Goal: Task Accomplishment & Management: Manage account settings

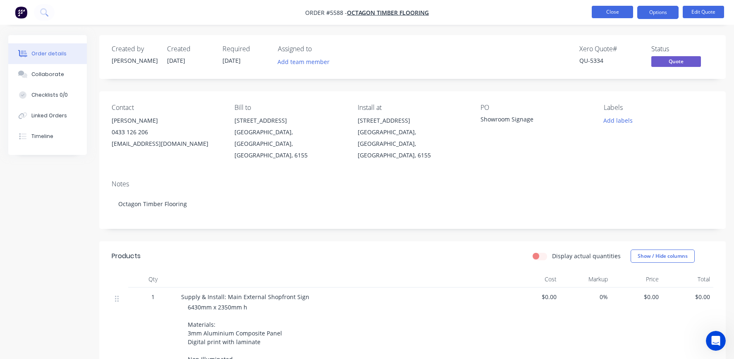
click at [615, 15] on button "Close" at bounding box center [612, 12] width 41 height 12
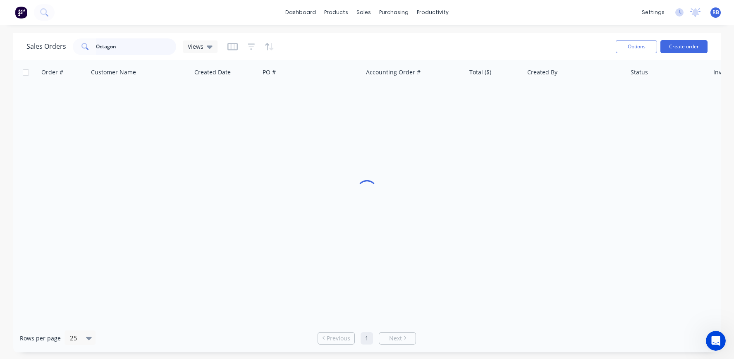
drag, startPoint x: 122, startPoint y: 45, endPoint x: 43, endPoint y: 46, distance: 79.4
click at [51, 45] on div "Sales Orders Octagon Views" at bounding box center [121, 46] width 191 height 17
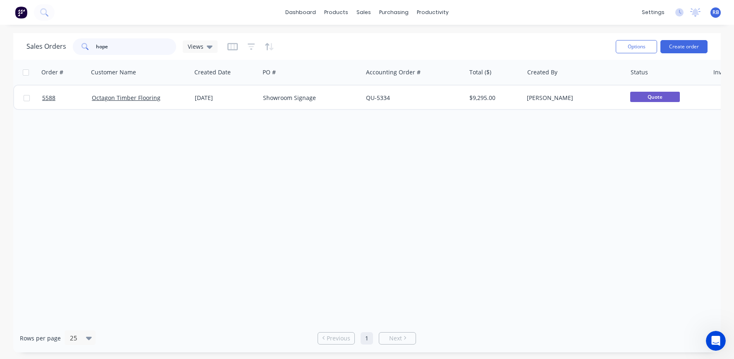
type input "hope"
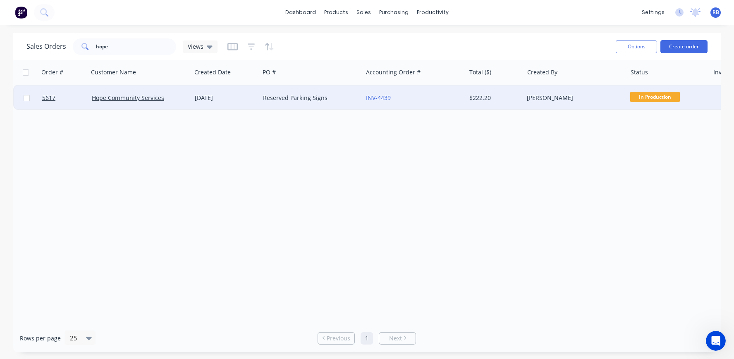
click at [254, 99] on div "15 Aug 2025" at bounding box center [226, 98] width 62 height 8
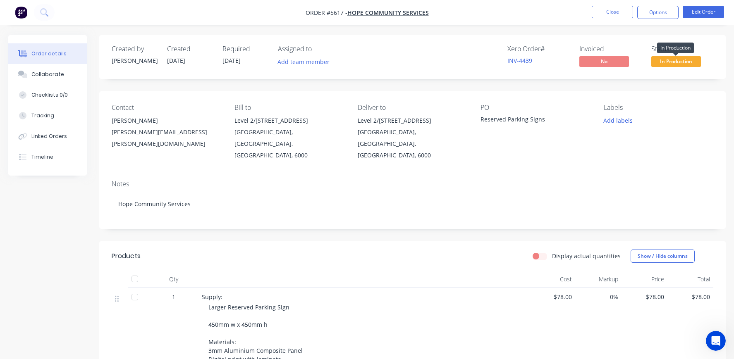
click at [672, 63] on span "In Production" at bounding box center [676, 61] width 50 height 10
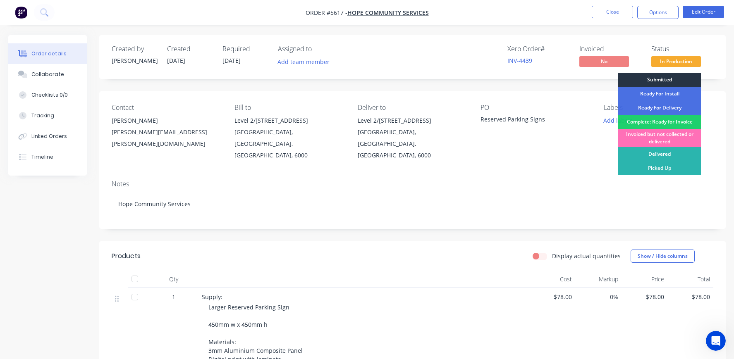
click at [662, 79] on div "Submitted" at bounding box center [659, 80] width 83 height 14
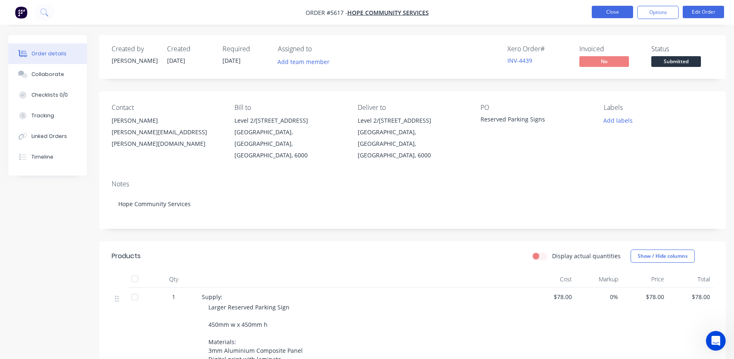
click at [607, 7] on button "Close" at bounding box center [612, 12] width 41 height 12
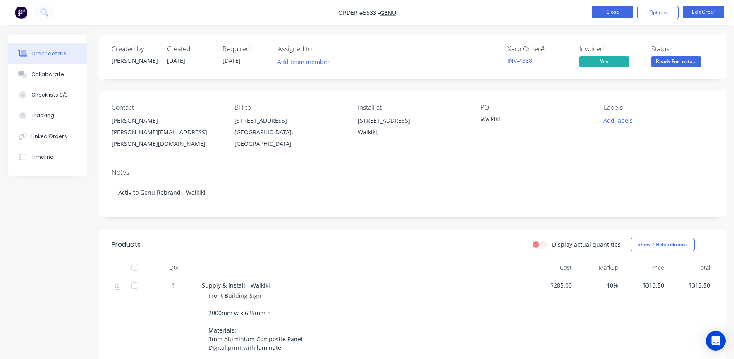
click at [606, 13] on button "Close" at bounding box center [612, 12] width 41 height 12
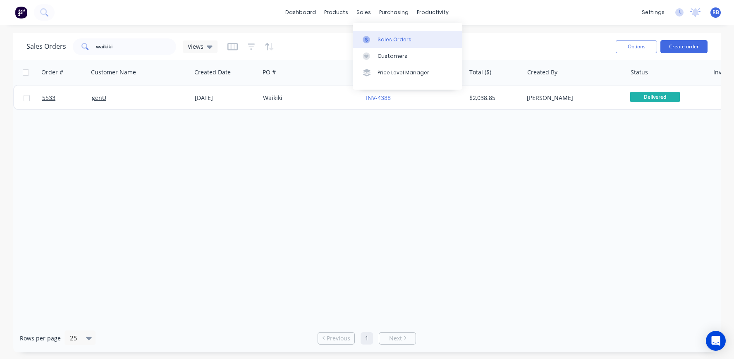
click at [393, 41] on div "Sales Orders" at bounding box center [395, 39] width 34 height 7
drag, startPoint x: 98, startPoint y: 46, endPoint x: 45, endPoint y: 44, distance: 53.0
click at [45, 44] on div "Sales Orders waikiki Views" at bounding box center [121, 46] width 191 height 17
type input "drovers"
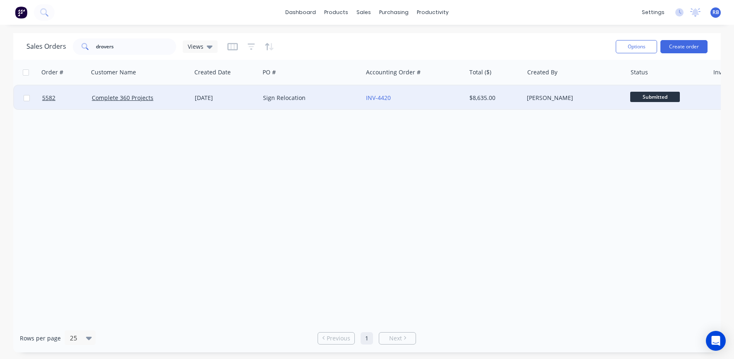
click at [322, 96] on div "Sign Relocation" at bounding box center [309, 98] width 92 height 8
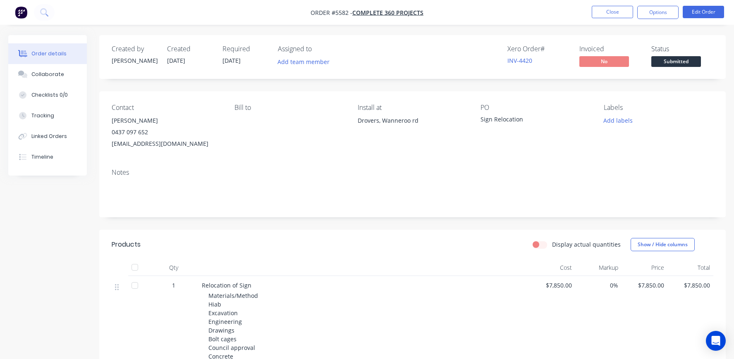
drag, startPoint x: 205, startPoint y: 144, endPoint x: 109, endPoint y: 144, distance: 95.9
click at [109, 144] on div "Contact John Moth 0437 097 652 jm@complete360projects.com.au Bill to Install at…" at bounding box center [412, 126] width 627 height 71
copy div "jm@complete360projects.com.au"
click at [607, 11] on button "Close" at bounding box center [612, 12] width 41 height 12
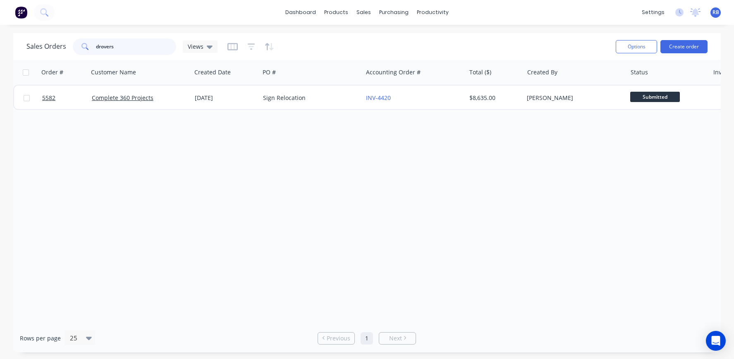
drag, startPoint x: 120, startPoint y: 51, endPoint x: 57, endPoint y: 50, distance: 62.9
click at [57, 50] on div "Sales Orders drovers Views" at bounding box center [121, 46] width 191 height 17
drag, startPoint x: 135, startPoint y: 49, endPoint x: 22, endPoint y: 42, distance: 113.5
click at [22, 42] on div "Sales Orders drovers Views Options Create order" at bounding box center [367, 46] width 708 height 27
type input "hope"
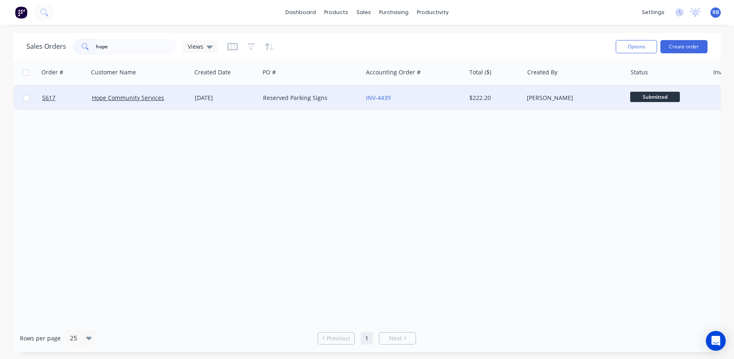
click at [176, 99] on div "Hope Community Services" at bounding box center [138, 98] width 92 height 8
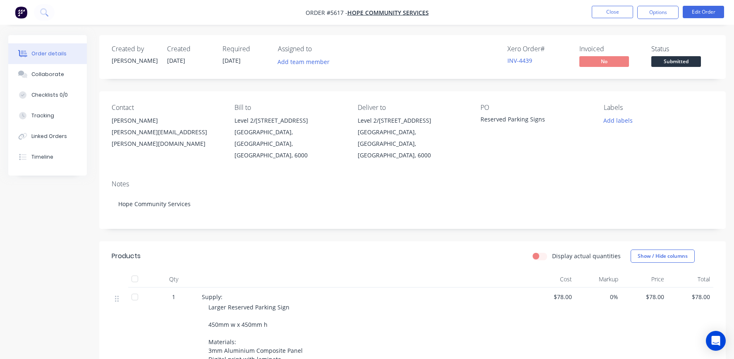
click at [675, 58] on span "Submitted" at bounding box center [676, 61] width 50 height 10
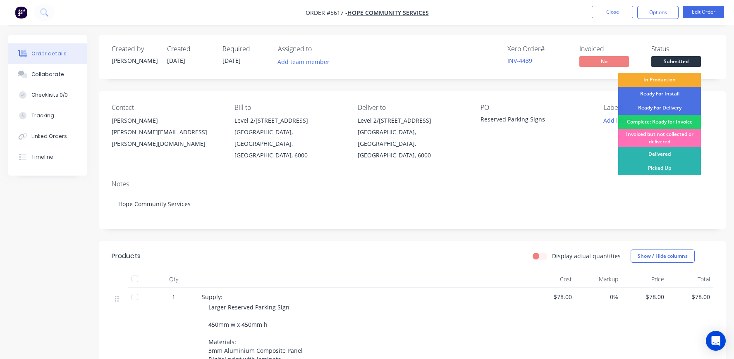
click at [664, 78] on div "In Production" at bounding box center [659, 80] width 83 height 14
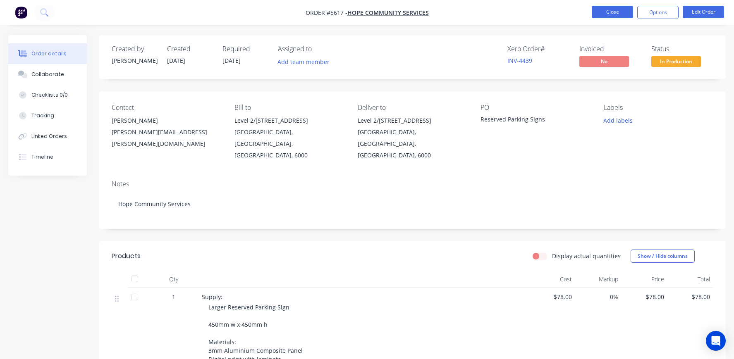
click at [603, 9] on button "Close" at bounding box center [612, 12] width 41 height 12
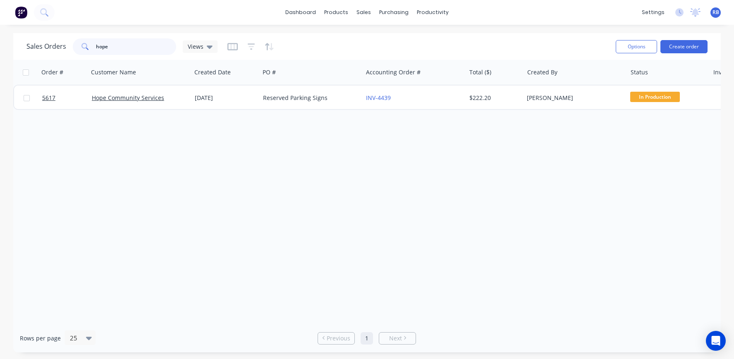
drag, startPoint x: 136, startPoint y: 47, endPoint x: 55, endPoint y: 47, distance: 81.1
click at [55, 47] on div "Sales Orders hope Views" at bounding box center [121, 46] width 191 height 17
type input "wembley"
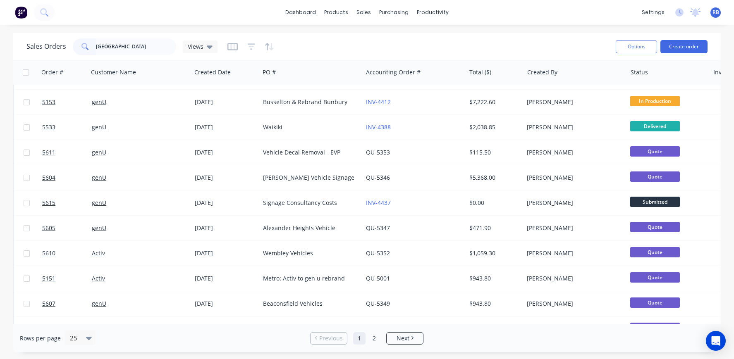
scroll to position [74, 0]
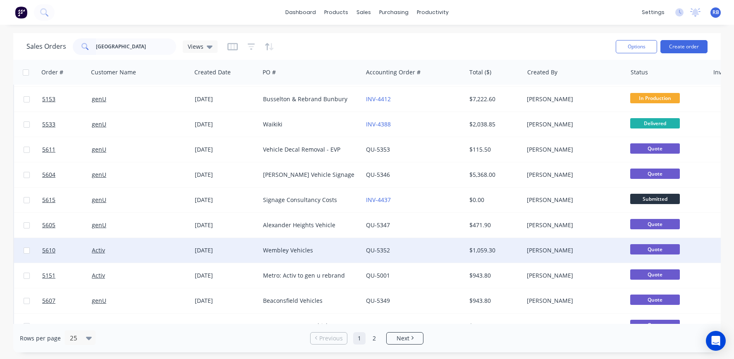
click at [130, 250] on div "Activ" at bounding box center [138, 250] width 92 height 8
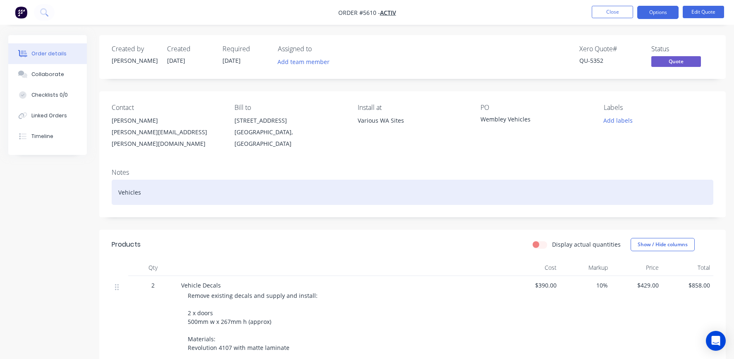
click at [164, 193] on div "Vehicles" at bounding box center [413, 192] width 602 height 25
drag, startPoint x: 194, startPoint y: 192, endPoint x: 143, endPoint y: 192, distance: 51.3
click at [143, 192] on div "Vehicles. Install 25/26 Aug" at bounding box center [413, 192] width 602 height 25
copy div "Install 25/26 Aug"
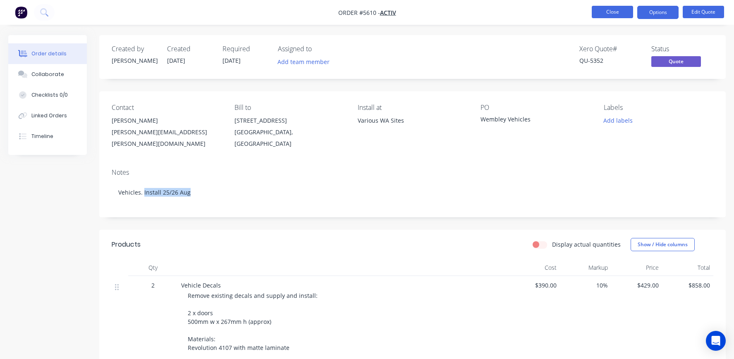
click at [615, 12] on button "Close" at bounding box center [612, 12] width 41 height 12
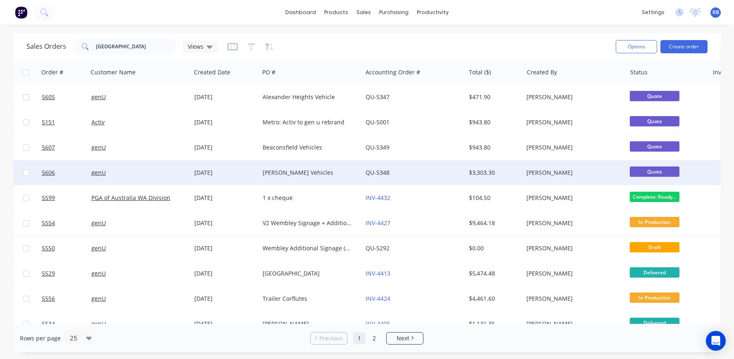
scroll to position [235, 0]
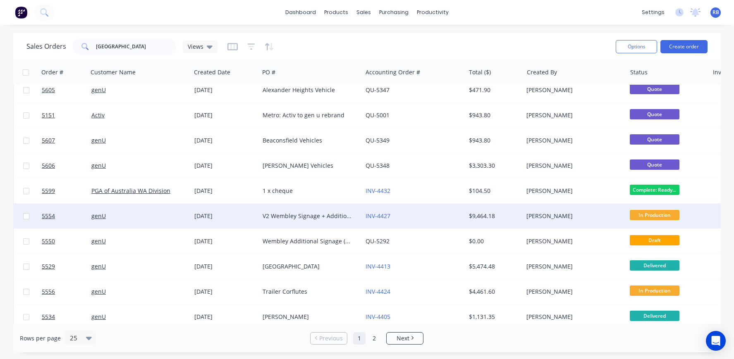
click at [141, 213] on div "genU" at bounding box center [137, 216] width 92 height 8
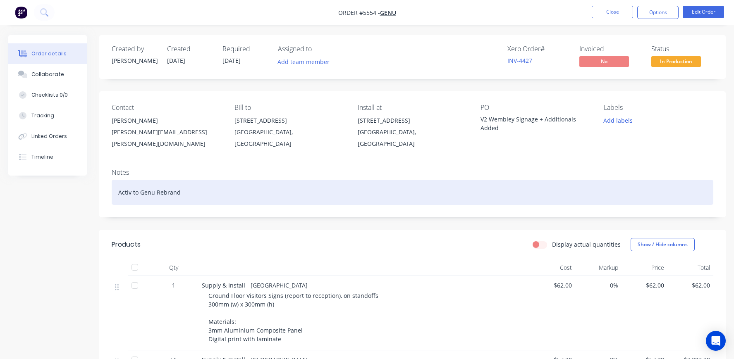
click at [192, 189] on div "Activ to Genu Rebrand" at bounding box center [413, 192] width 602 height 25
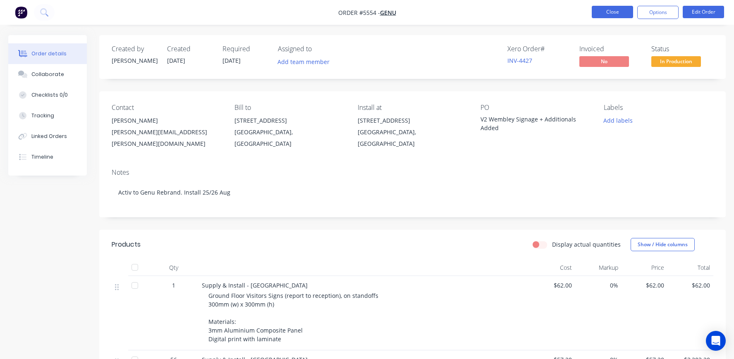
click at [612, 12] on button "Close" at bounding box center [612, 12] width 41 height 12
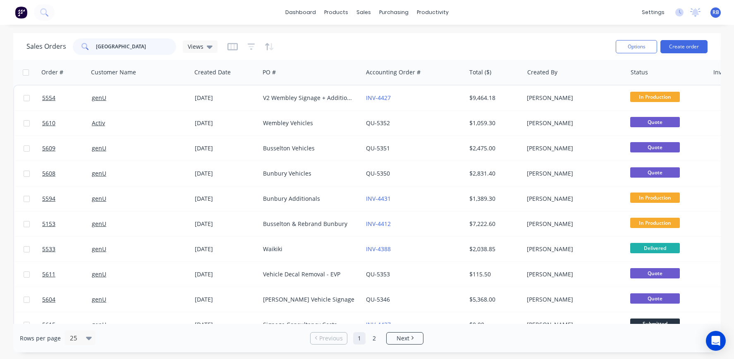
drag, startPoint x: 151, startPoint y: 48, endPoint x: 44, endPoint y: 48, distance: 106.3
click at [44, 48] on div "Sales Orders wembley Views" at bounding box center [121, 46] width 191 height 17
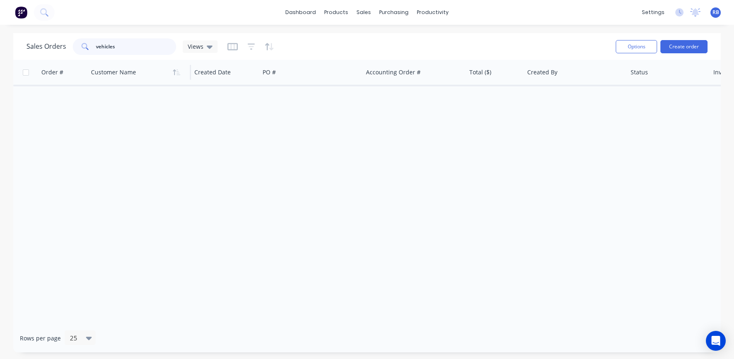
type input "vehicles"
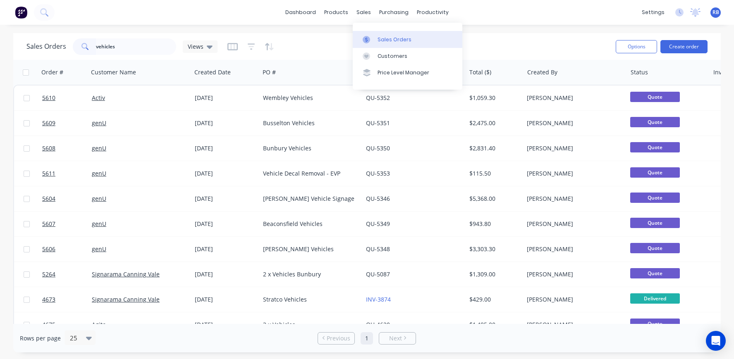
click at [407, 41] on div "Sales Orders" at bounding box center [395, 39] width 34 height 7
drag, startPoint x: 129, startPoint y: 48, endPoint x: 51, endPoint y: 46, distance: 77.8
click at [51, 46] on div "Sales Orders vehicles Views" at bounding box center [121, 46] width 191 height 17
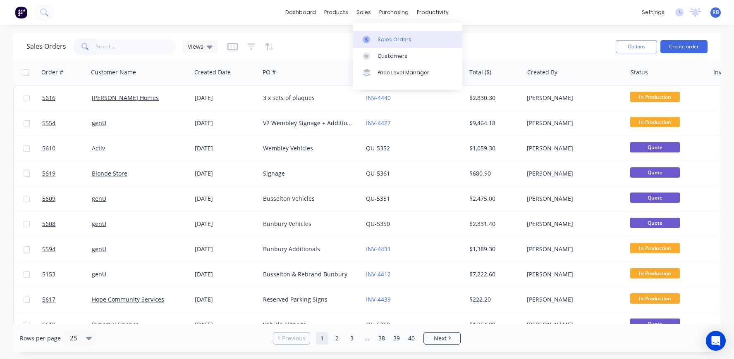
click at [401, 38] on div "Sales Orders" at bounding box center [395, 39] width 34 height 7
click at [692, 49] on button "Create order" at bounding box center [683, 46] width 47 height 13
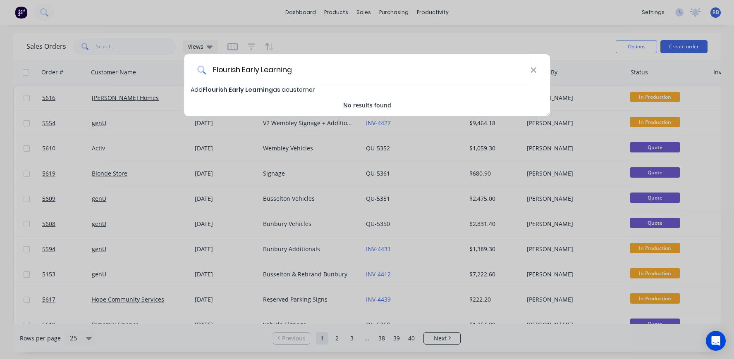
type input "Flourish Early Learning"
click at [236, 89] on span "Flourish Early Learning" at bounding box center [238, 90] width 70 height 8
select select "AU"
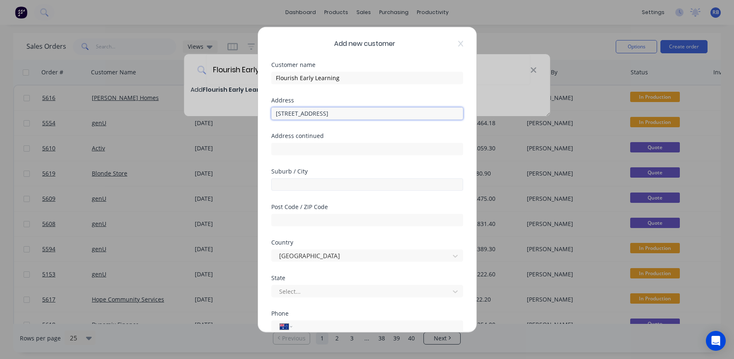
type input "2 Bass Road"
type input "Bull Creek"
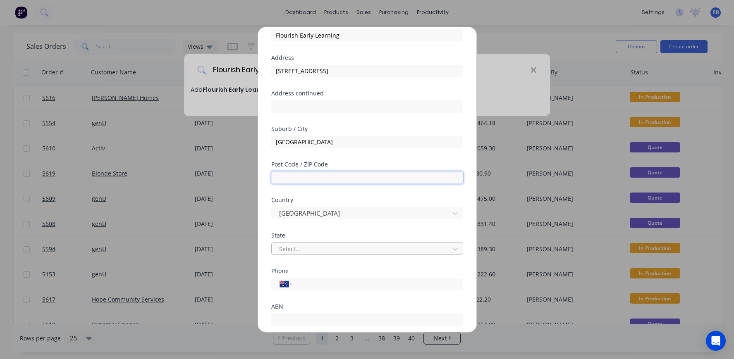
scroll to position [45, 0]
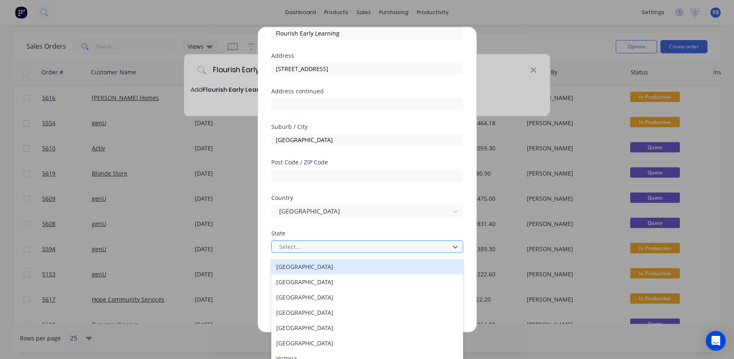
click at [288, 247] on div "Select..." at bounding box center [361, 247] width 165 height 9
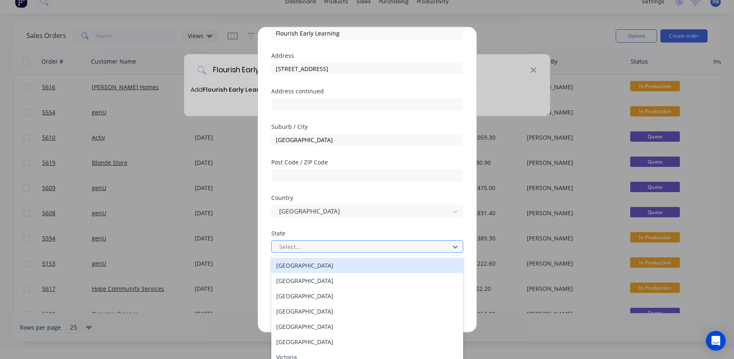
scroll to position [0, 0]
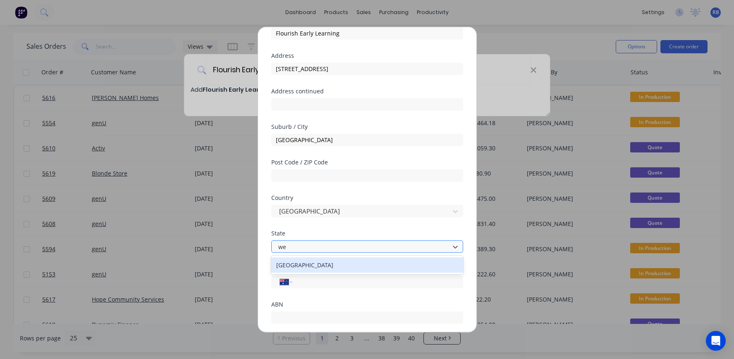
type input "wes"
click at [296, 263] on div "Western Australia" at bounding box center [367, 265] width 192 height 15
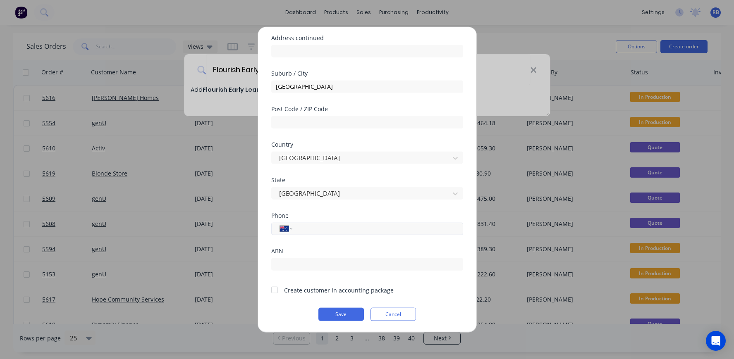
scroll to position [98, 0]
type input "0422 399 399"
click at [275, 291] on div at bounding box center [274, 290] width 17 height 17
click at [344, 314] on button "Save" at bounding box center [340, 314] width 45 height 13
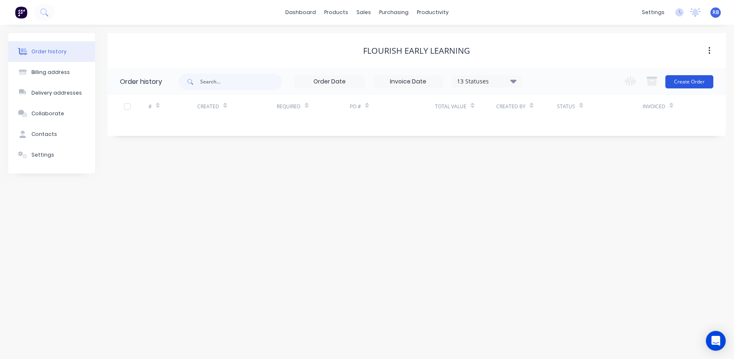
click at [704, 82] on button "Create Order" at bounding box center [689, 81] width 48 height 13
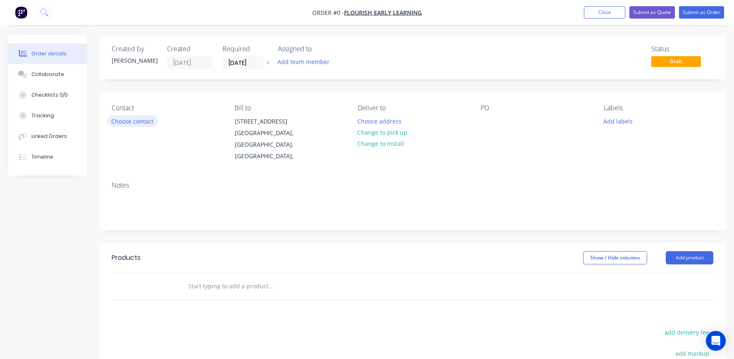
click at [126, 120] on button "Choose contact" at bounding box center [132, 120] width 51 height 11
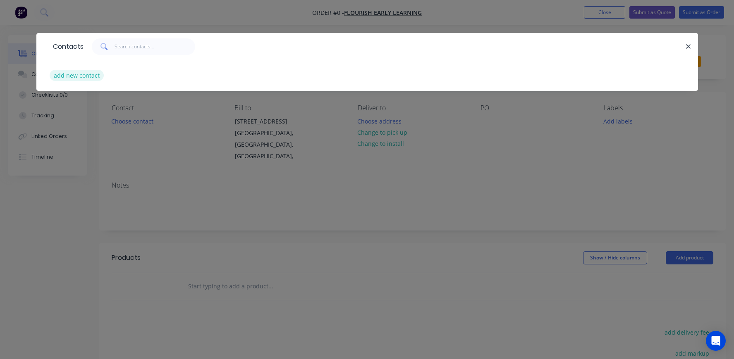
click at [82, 79] on button "add new contact" at bounding box center [77, 75] width 55 height 11
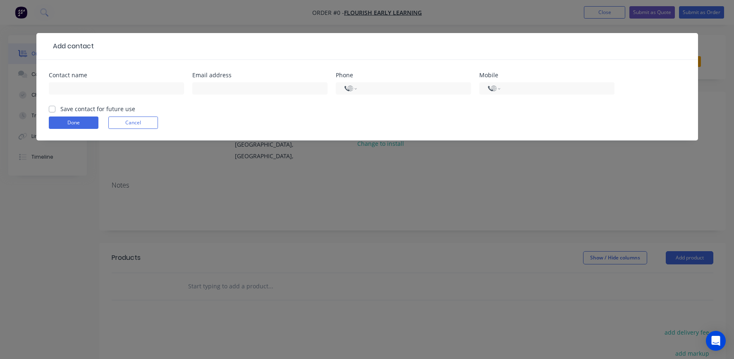
select select "AU"
type input "Nathan Gorman"
click at [204, 88] on input "text" at bounding box center [259, 88] width 135 height 12
paste input "Nathan Gorman <nathan@flourishelc.com.au>"
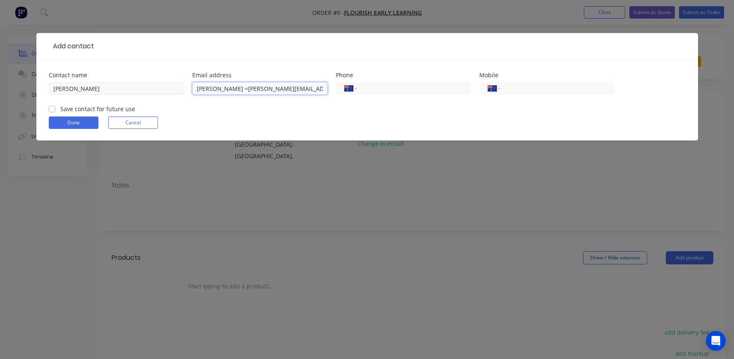
drag, startPoint x: 233, startPoint y: 88, endPoint x: 115, endPoint y: 88, distance: 117.9
click at [116, 88] on div "Contact name Nathan Gorman Email address Nathan Gorman <nathan@flourishelc.com.…" at bounding box center [367, 88] width 637 height 32
click at [285, 88] on input "nathan@flourishelc.com.au>" at bounding box center [259, 88] width 135 height 12
type input "nathan@flourishelc.com.au"
click at [518, 87] on input "tel" at bounding box center [555, 89] width 99 height 10
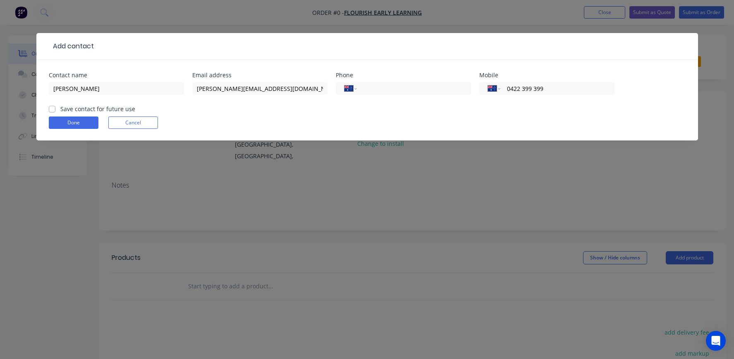
type input "0422 399 399"
click at [84, 110] on label "Save contact for future use" at bounding box center [97, 109] width 75 height 9
click at [55, 110] on input "Save contact for future use" at bounding box center [52, 109] width 7 height 8
checkbox input "true"
click at [68, 126] on button "Done" at bounding box center [74, 123] width 50 height 12
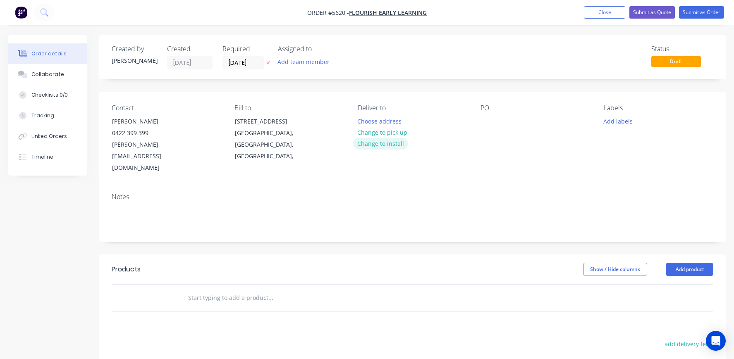
click at [366, 145] on button "Change to install" at bounding box center [380, 143] width 55 height 11
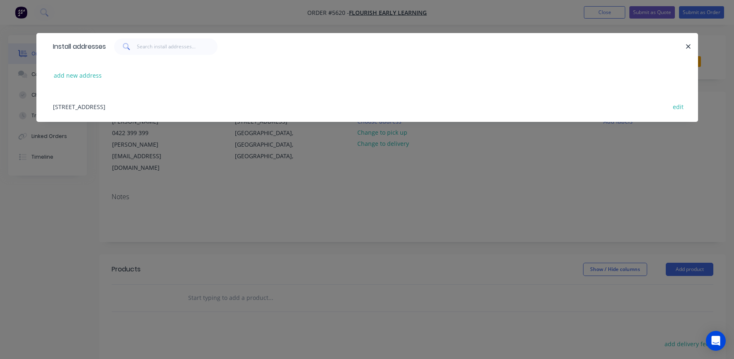
click at [91, 108] on div "2 Bass Road, Bull Creek, Western Australia, Australia edit" at bounding box center [367, 106] width 637 height 31
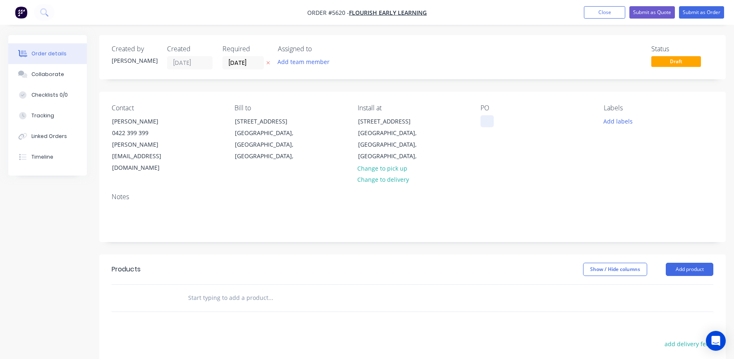
click at [487, 122] on div at bounding box center [487, 121] width 13 height 12
click at [194, 290] on input "text" at bounding box center [270, 298] width 165 height 17
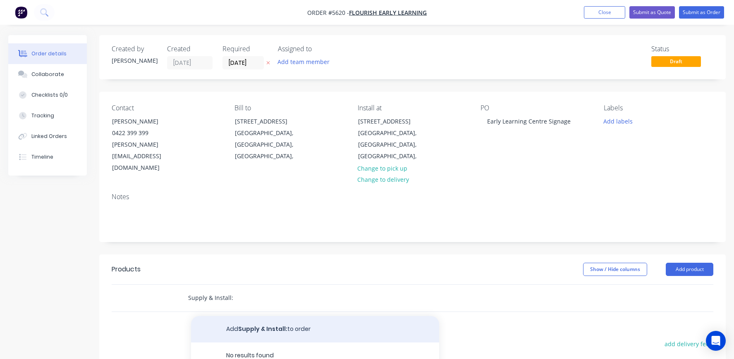
type input "Supply & Install:"
click at [254, 316] on button "Add Supply & Install: to order" at bounding box center [315, 329] width 248 height 26
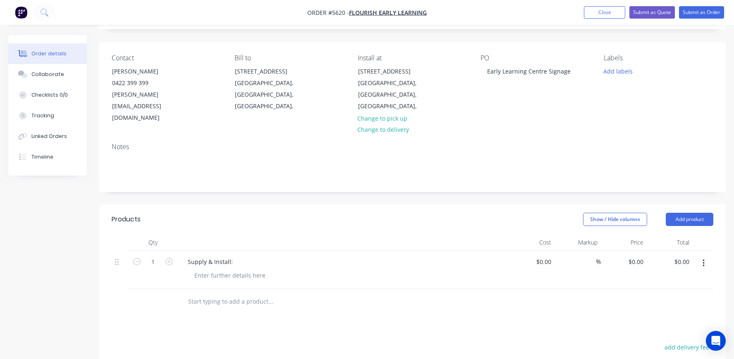
scroll to position [67, 0]
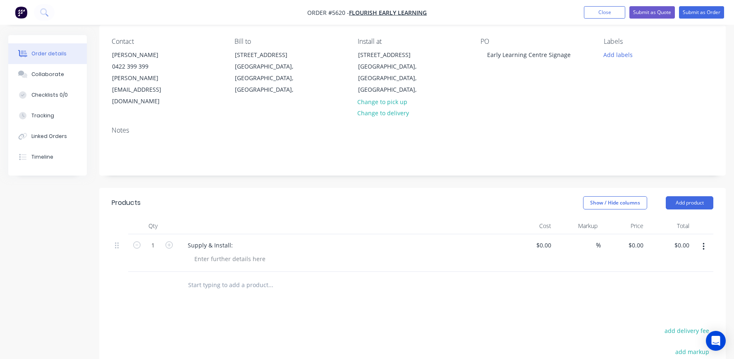
click at [213, 277] on input "text" at bounding box center [270, 285] width 165 height 17
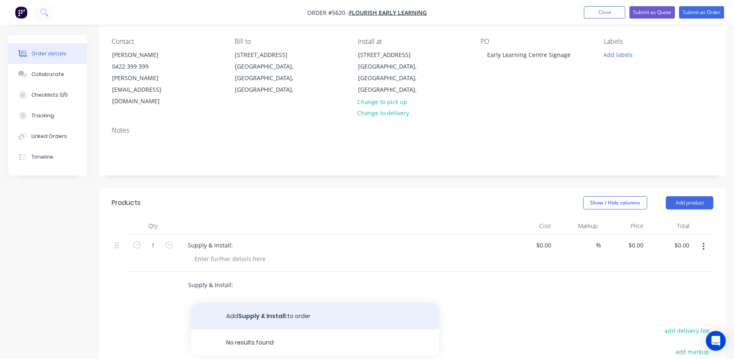
type input "Supply & Install:"
click at [251, 304] on button "Add Supply & Install: to order" at bounding box center [315, 317] width 248 height 26
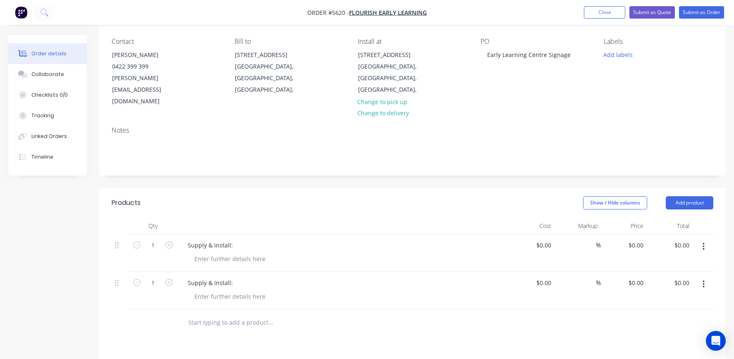
click at [207, 315] on input "text" at bounding box center [270, 323] width 165 height 17
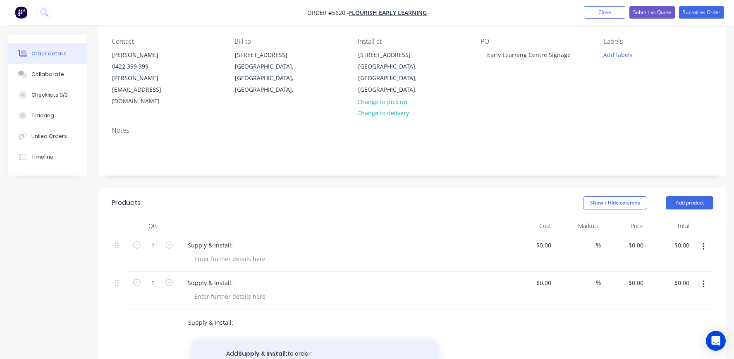
type input "Supply & Install:"
click at [243, 341] on button "Add Supply & Install: to order" at bounding box center [315, 354] width 248 height 26
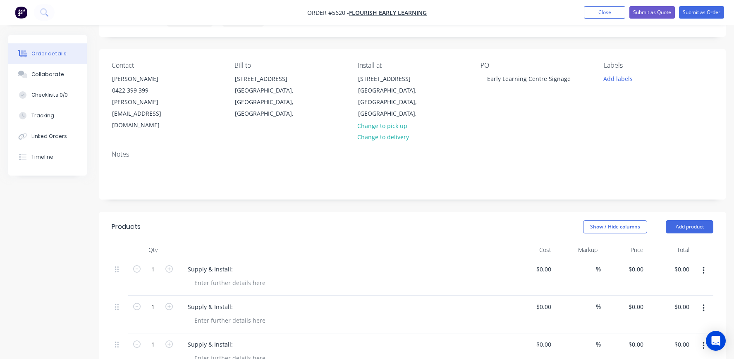
scroll to position [41, 0]
click at [201, 278] on div at bounding box center [230, 284] width 84 height 12
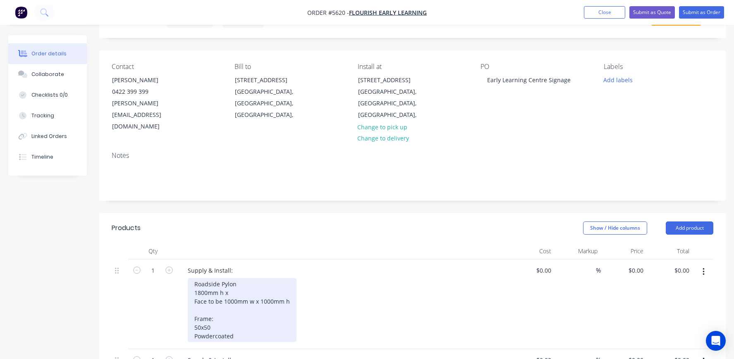
click at [217, 306] on div "Roadside Pylon 1800mm h x Face to be 1000mm w x 1000mm h Frame: 50x50 Powdercoa…" at bounding box center [242, 310] width 109 height 64
click at [251, 313] on div "Roadside Pylon 1800mm h x Face to be 1000mm w x 1000mm h Frame: 50x50 steel Pow…" at bounding box center [242, 310] width 109 height 64
click at [244, 278] on div "Roadside Pylon 1800mm h x Face to be 1000mm w x 1000mm h Frame: 50x50 steel Pow…" at bounding box center [245, 310] width 115 height 64
click at [193, 278] on div "Roadside Pylon 1800mm h x 1 Face to be 1000mm w x 1000mm h Frame: 50x50 steel P…" at bounding box center [245, 310] width 115 height 64
click at [225, 278] on div "Roadside Pylon 1800mm h x 1 Face to be 1000mm w x 1000mm h Frame: 50x50 steel P…" at bounding box center [245, 310] width 115 height 64
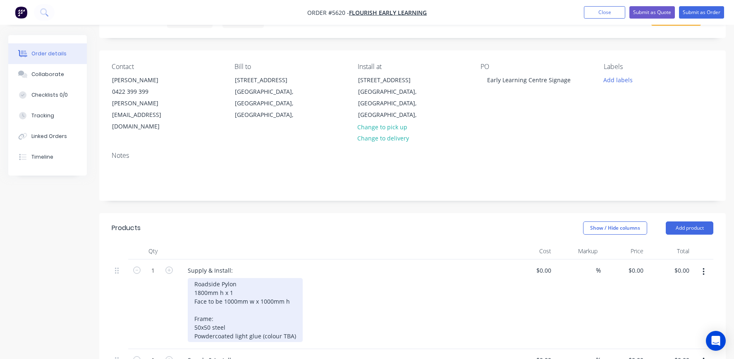
click at [252, 278] on div "Roadside Pylon 1800mm h x 1 Face to be 1000mm w x 1000mm h Frame: 50x50 steel P…" at bounding box center [245, 310] width 115 height 64
click at [211, 290] on div "Roadside Pylon 1800mm high Face to be 1000mm w x 1000mm h Frame: 50x50 steel Po…" at bounding box center [245, 310] width 115 height 64
click at [296, 312] on div "Roadside Pylon 1800mm high Face to be 1000mm w x 1000mm h Frame: 50x50 steel Po…" at bounding box center [245, 310] width 115 height 64
click at [201, 287] on div "Roadside Pylon 1800mm high Face to be 1000mm w x 1000mm h Frame: 50x50 steel Po…" at bounding box center [245, 310] width 115 height 64
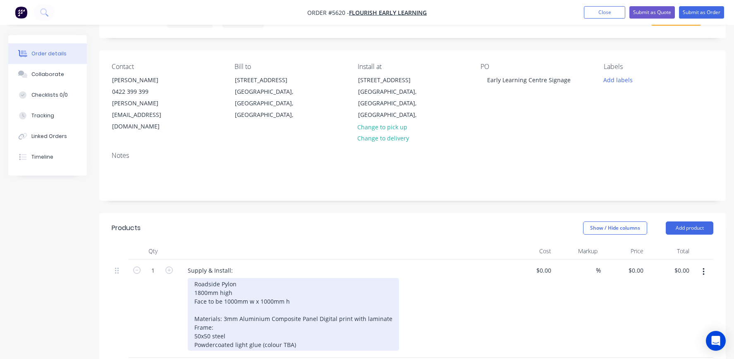
click at [223, 295] on div "Roadside Pylon 1800mm high Face to be 1000mm w x 1000mm h Materials: 3mm Alumin…" at bounding box center [293, 314] width 211 height 73
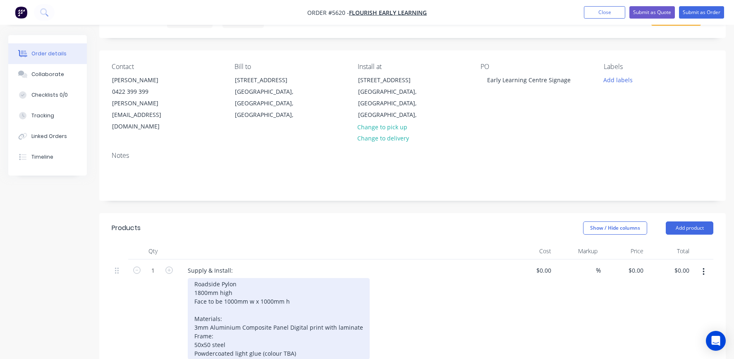
click at [289, 303] on div "Roadside Pylon 1800mm high Face to be 1000mm w x 1000mm h Materials: 3mm Alumin…" at bounding box center [279, 318] width 182 height 81
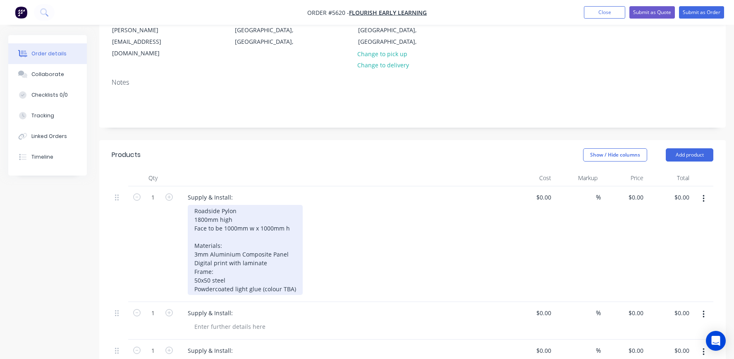
scroll to position [133, 0]
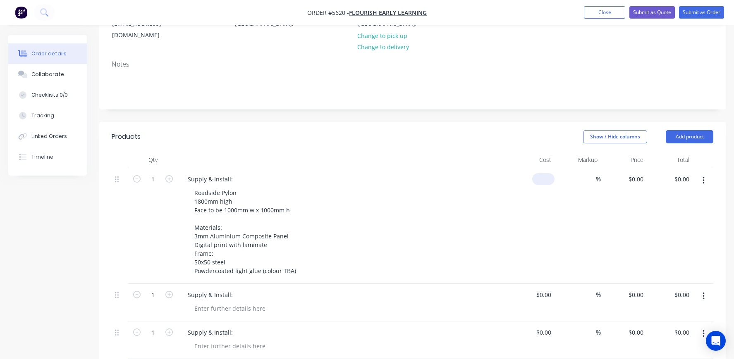
click at [548, 173] on input at bounding box center [545, 179] width 19 height 12
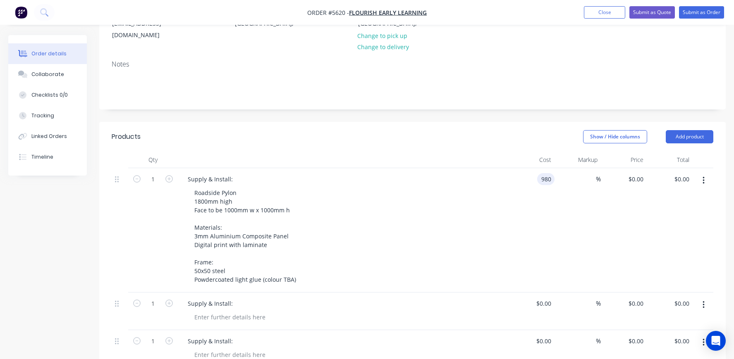
type input "$980.00"
click at [483, 187] on div "Roadside Pylon 1800mm high Face to be 1000mm w x 1000mm h Materials: 3mm Alumin…" at bounding box center [347, 236] width 318 height 99
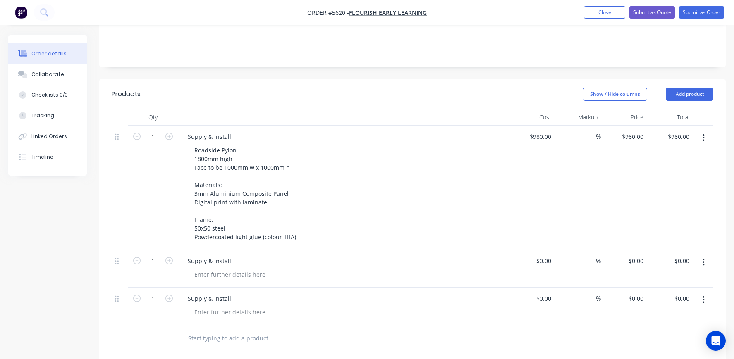
scroll to position [176, 0]
click at [201, 268] on div at bounding box center [230, 274] width 84 height 12
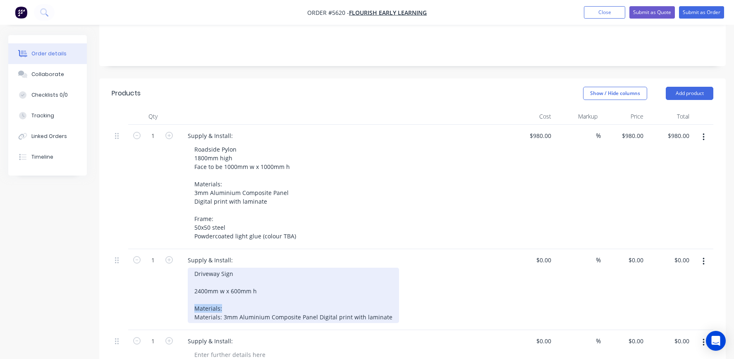
drag, startPoint x: 232, startPoint y: 284, endPoint x: 173, endPoint y: 284, distance: 59.6
click at [173, 284] on div "1 Supply & Install: Driveway Sign 2400mm w x 600mm h Materials: Materials: 3mm …" at bounding box center [413, 289] width 602 height 81
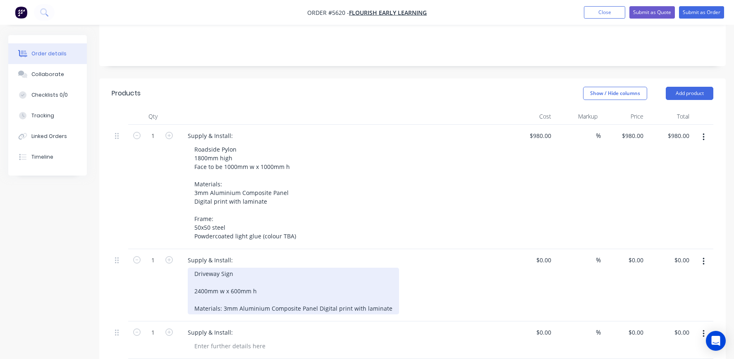
click at [224, 285] on div "Driveway Sign 2400mm w x 600mm h Materials: 3mm Aluminium Composite Panel Digit…" at bounding box center [293, 291] width 211 height 47
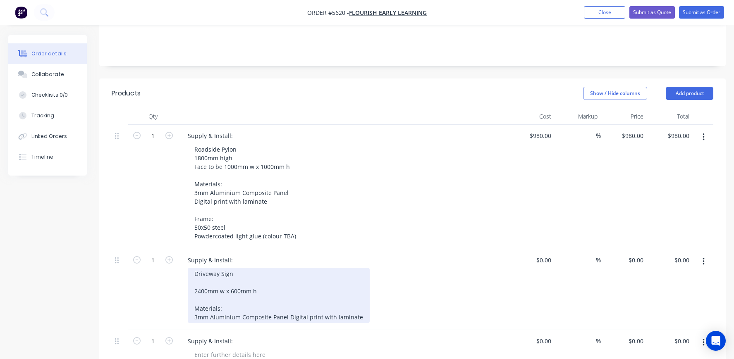
click at [290, 293] on div "Driveway Sign 2400mm w x 600mm h Materials: 3mm Aluminium Composite Panel Digit…" at bounding box center [279, 295] width 182 height 55
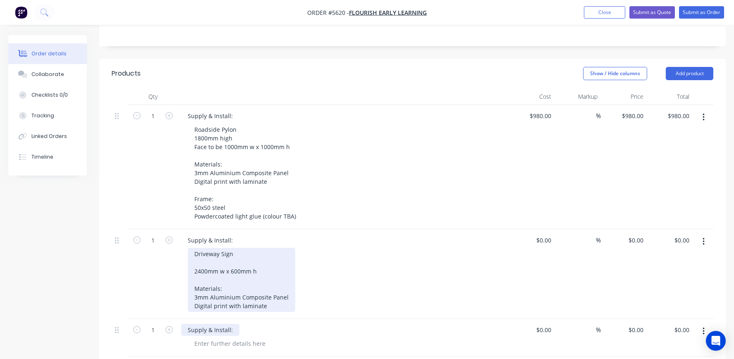
scroll to position [197, 0]
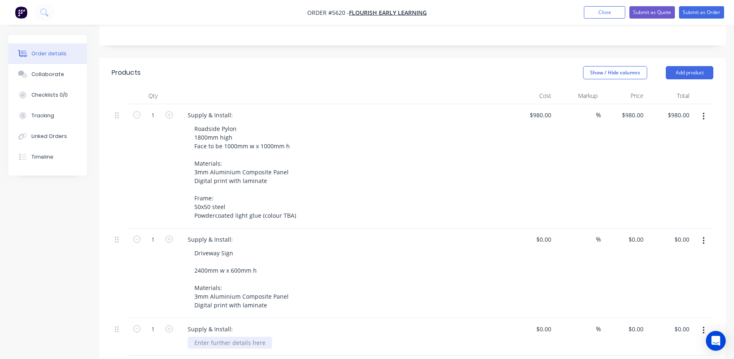
click at [213, 337] on div at bounding box center [230, 343] width 84 height 12
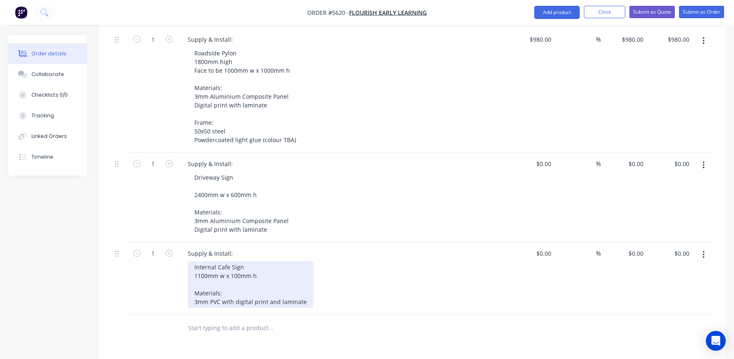
scroll to position [274, 0]
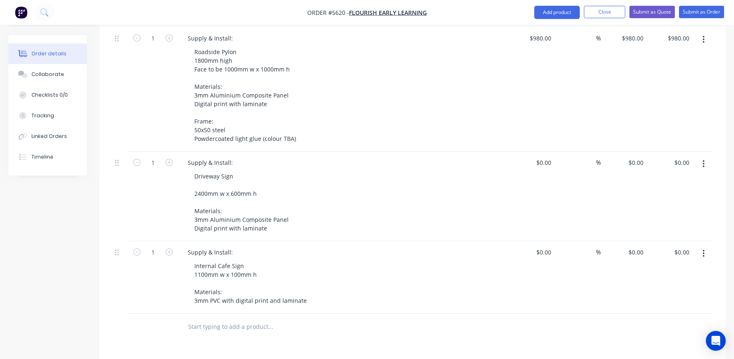
click at [205, 319] on input "text" at bounding box center [270, 327] width 165 height 17
type input "S"
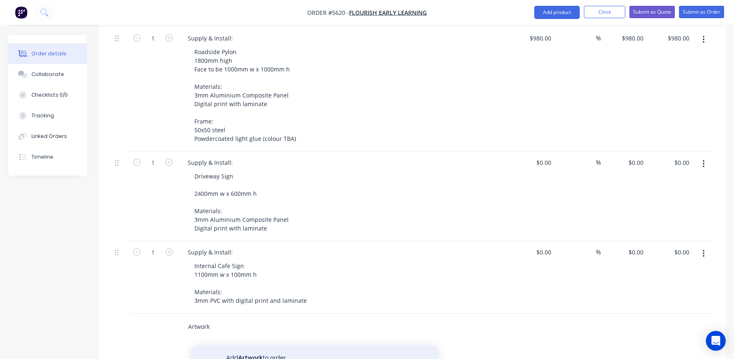
type input "Artwork"
click at [256, 345] on button "Add Artwork to order" at bounding box center [315, 358] width 248 height 26
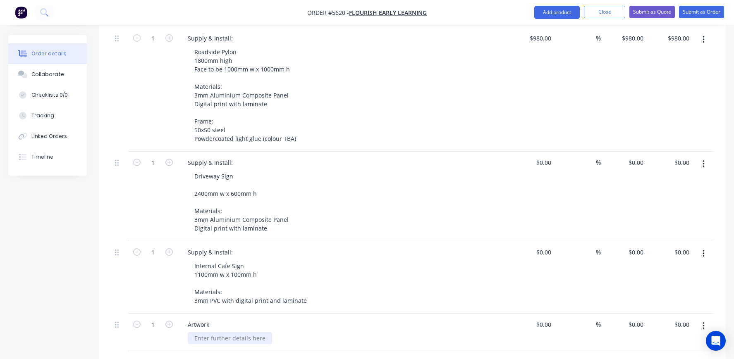
click at [216, 333] on div at bounding box center [230, 339] width 84 height 12
drag, startPoint x: 265, startPoint y: 317, endPoint x: 156, endPoint y: 312, distance: 108.5
click at [156, 314] on div "1 Artwork Charged at $95 per hour $0.00 $0.00 % $0.00 $0.00 $0.00 $0.00" at bounding box center [413, 333] width 602 height 38
click at [547, 319] on input at bounding box center [545, 325] width 19 height 12
type input "$200.00"
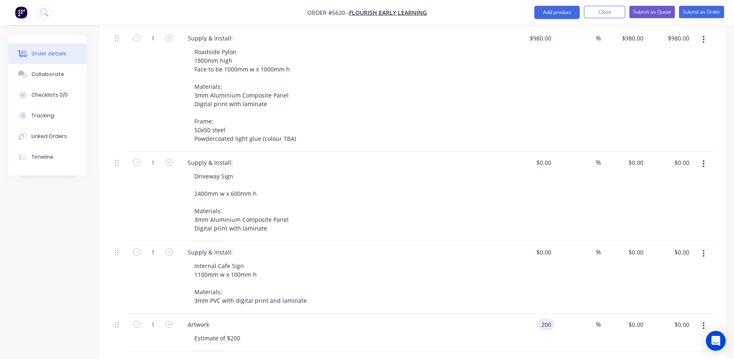
type input "$200.00"
click at [248, 333] on div "Estimate of $200" at bounding box center [347, 339] width 318 height 12
click at [239, 333] on div "Estimate of $200" at bounding box center [217, 339] width 59 height 12
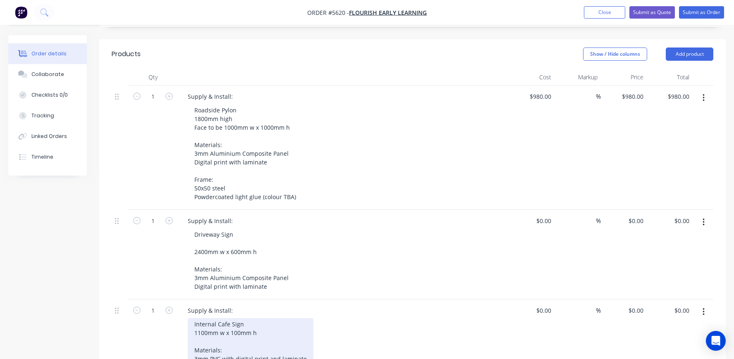
scroll to position [196, 0]
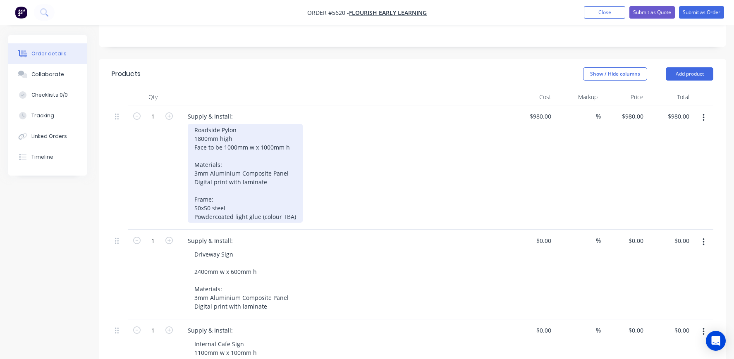
click at [256, 124] on div "Roadside Pylon 1800mm high Face to be 1000mm w x 1000mm h Materials: 3mm Alumin…" at bounding box center [245, 173] width 115 height 99
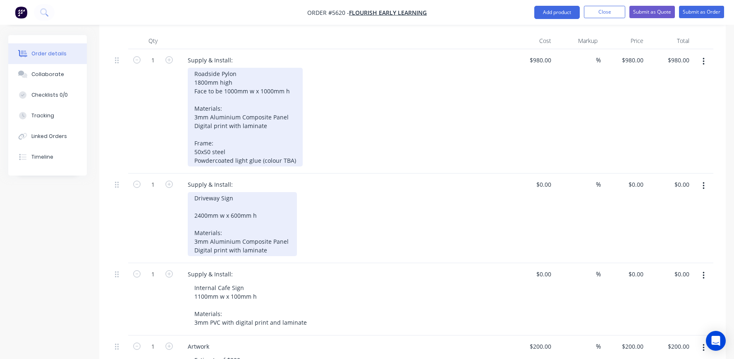
scroll to position [257, 0]
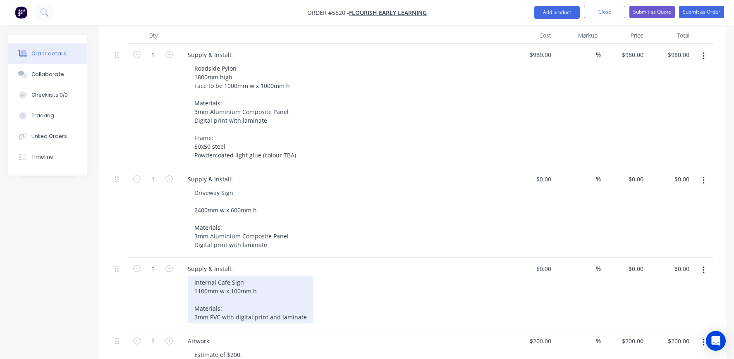
click at [222, 281] on div "Internal Cafe Sign 1100mm w x 100mm h Materials: 3mm PVC with digital print and…" at bounding box center [251, 300] width 126 height 47
click at [307, 293] on div "Internal Cafe Sign 1100mm w x 100mm h Materials: 3mm PVC with digital print and…" at bounding box center [251, 300] width 126 height 47
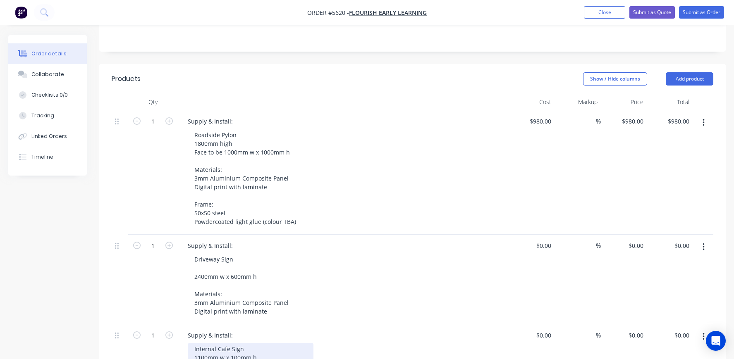
scroll to position [187, 0]
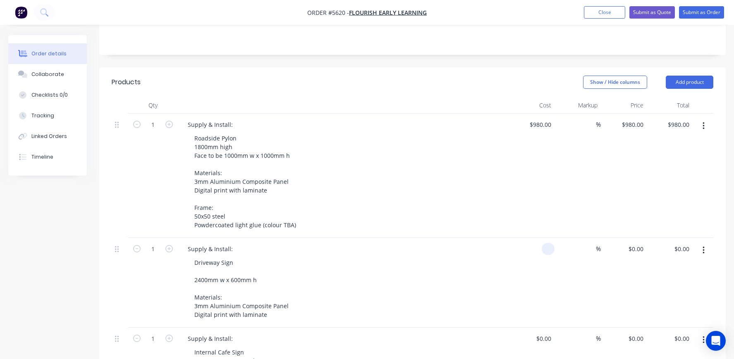
click at [543, 243] on div at bounding box center [548, 249] width 13 height 12
type input "$480.00"
click at [464, 273] on div "Driveway Sign 2400mm w x 600mm h Materials: 3mm Aluminium Composite Panel Digit…" at bounding box center [347, 289] width 318 height 64
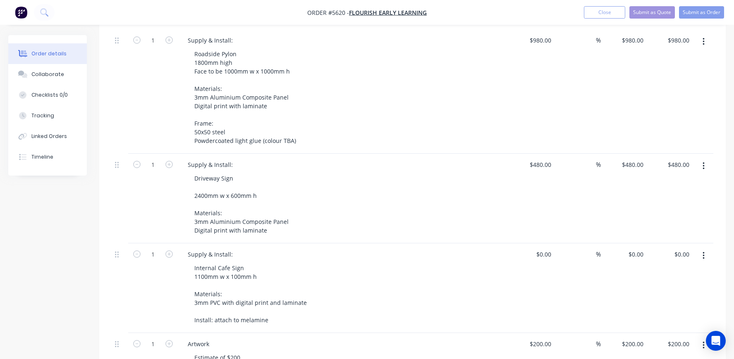
scroll to position [298, 0]
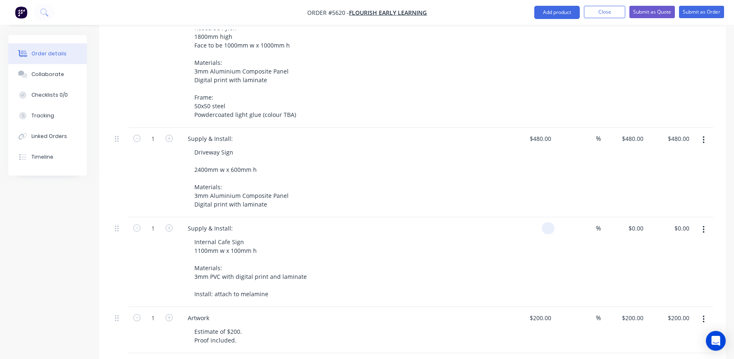
click at [542, 223] on div at bounding box center [548, 229] width 13 height 12
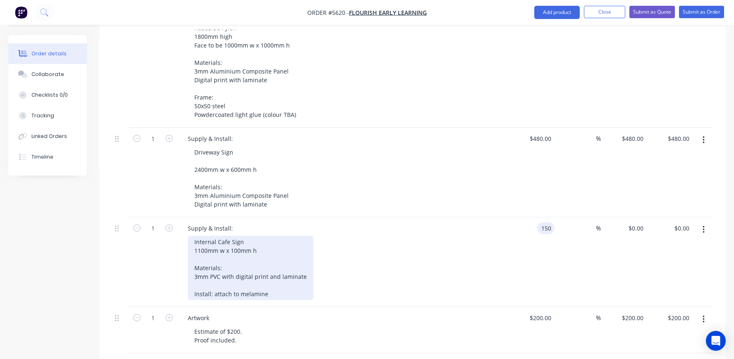
type input "$150.00"
click at [234, 260] on div "Internal Cafe Sign 1100mm w x 100mm h Materials: 3mm PVC with digital print and…" at bounding box center [251, 268] width 126 height 64
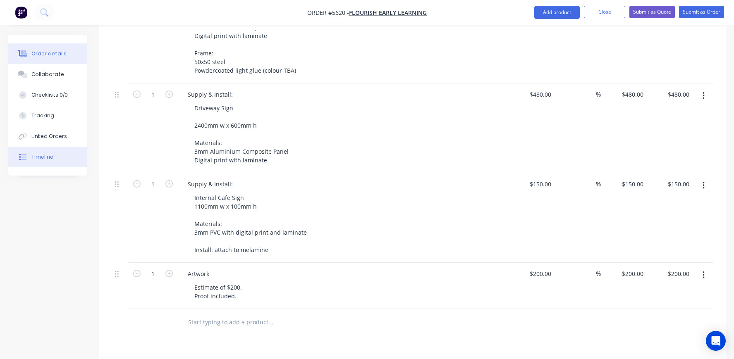
scroll to position [352, 0]
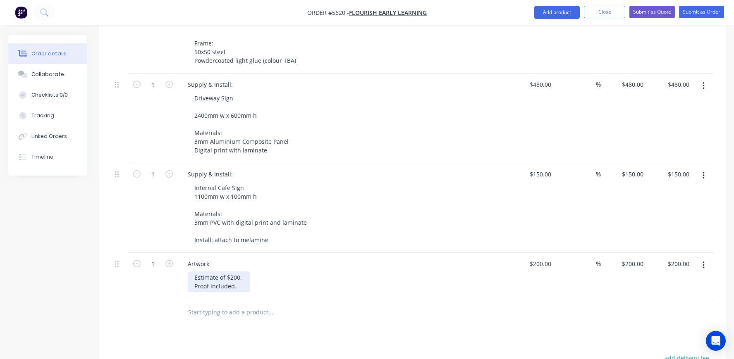
click at [202, 272] on div "Estimate of $200. Proof included." at bounding box center [219, 282] width 62 height 21
click at [249, 272] on div "Estimate of $200. Proof included." at bounding box center [219, 282] width 62 height 21
click at [244, 272] on div "Estimate of $200. Proof included." at bounding box center [219, 282] width 62 height 21
click at [194, 272] on div "Estimate of $200. Proof included and supply of" at bounding box center [234, 282] width 93 height 21
drag, startPoint x: 333, startPoint y: 262, endPoint x: 294, endPoint y: 262, distance: 38.9
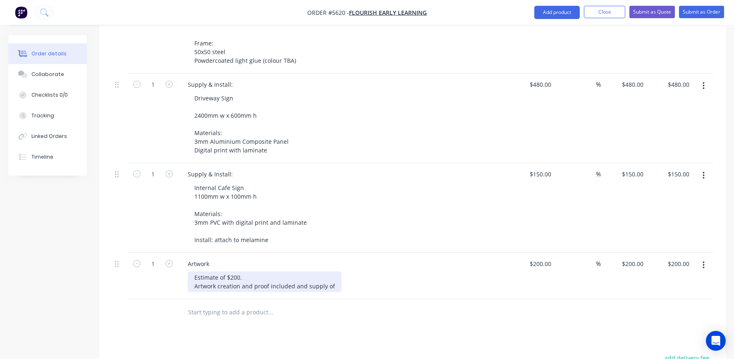
click at [294, 272] on div "Estimate of $200. Artwork creation and proof included and supply of" at bounding box center [265, 282] width 154 height 21
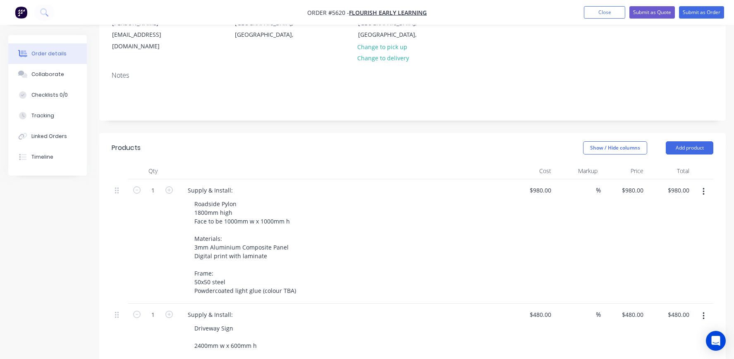
scroll to position [13, 0]
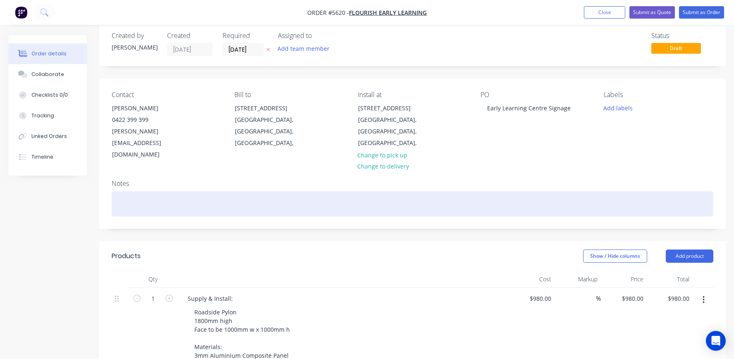
click at [157, 191] on div at bounding box center [413, 203] width 602 height 25
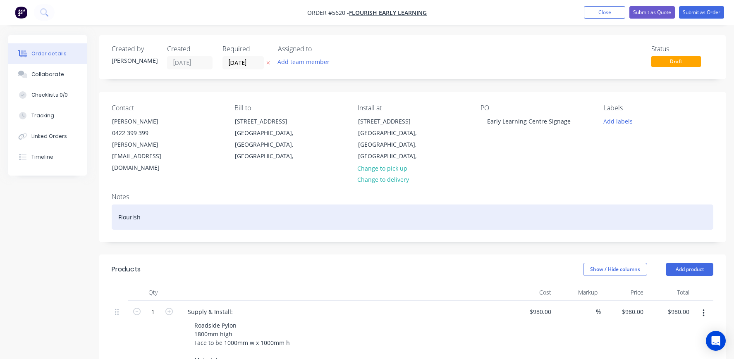
scroll to position [0, 0]
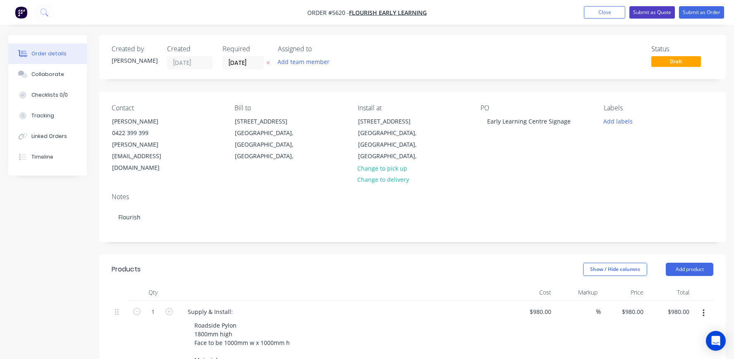
click at [660, 16] on button "Submit as Quote" at bounding box center [651, 12] width 45 height 12
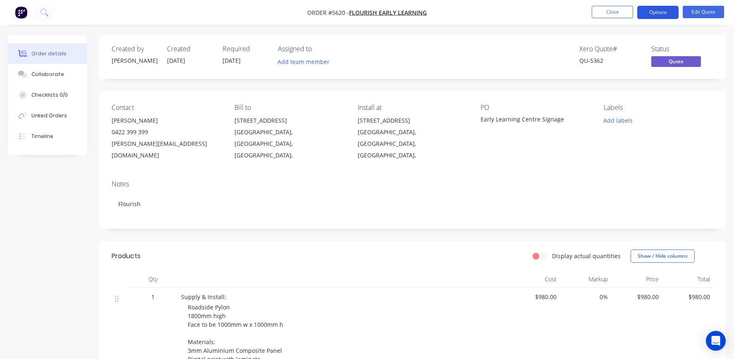
click at [655, 15] on button "Options" at bounding box center [657, 12] width 41 height 13
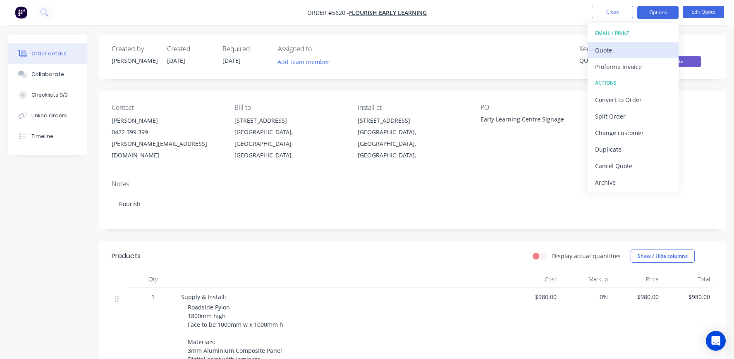
click at [606, 47] on div "Quote" at bounding box center [633, 50] width 76 height 12
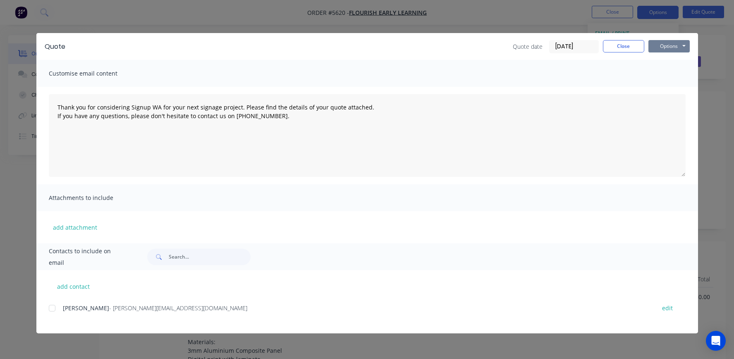
click at [663, 49] on button "Options" at bounding box center [668, 46] width 41 height 12
click at [672, 72] on button "Print" at bounding box center [674, 75] width 53 height 14
type textarea "Thank you for considering Signup WA for your next signage project. Please find …"
click at [622, 46] on button "Close" at bounding box center [623, 46] width 41 height 12
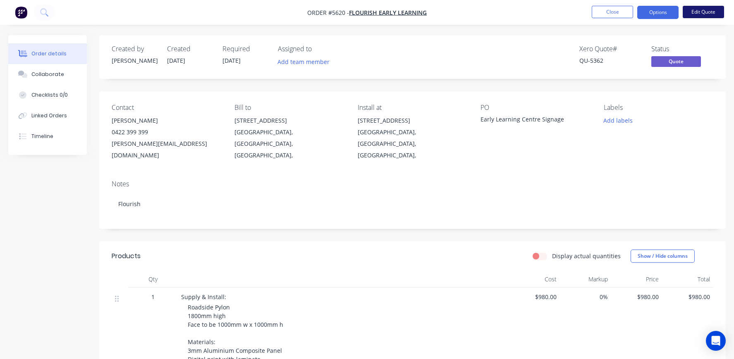
click at [703, 13] on button "Edit Quote" at bounding box center [703, 12] width 41 height 12
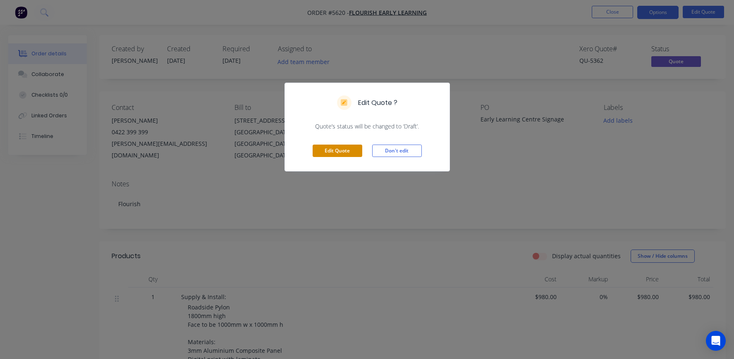
click at [330, 148] on button "Edit Quote" at bounding box center [338, 151] width 50 height 12
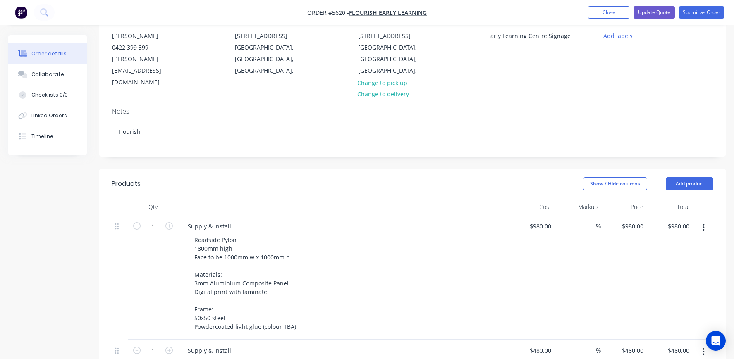
scroll to position [99, 0]
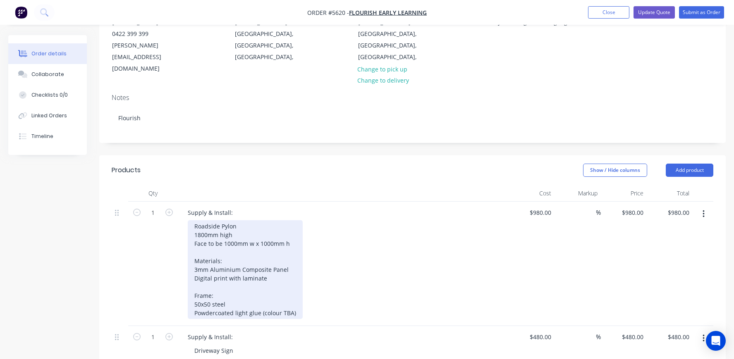
click at [292, 220] on div "Roadside Pylon 1800mm high Face to be 1000mm w x 1000mm h Materials: 3mm Alumin…" at bounding box center [245, 269] width 115 height 99
click at [239, 220] on div "Roadside Pylon 1800mm high Face to be 1000mm w x 1000mm h Materials: 3mm Alumin…" at bounding box center [245, 269] width 115 height 99
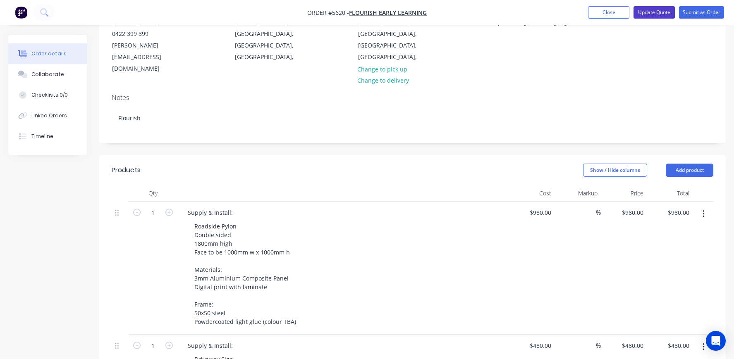
click at [639, 12] on button "Update Quote" at bounding box center [654, 12] width 41 height 12
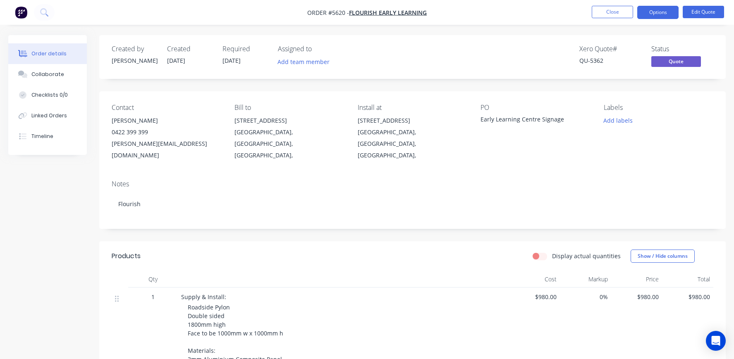
scroll to position [0, 0]
click at [661, 11] on button "Options" at bounding box center [657, 12] width 41 height 13
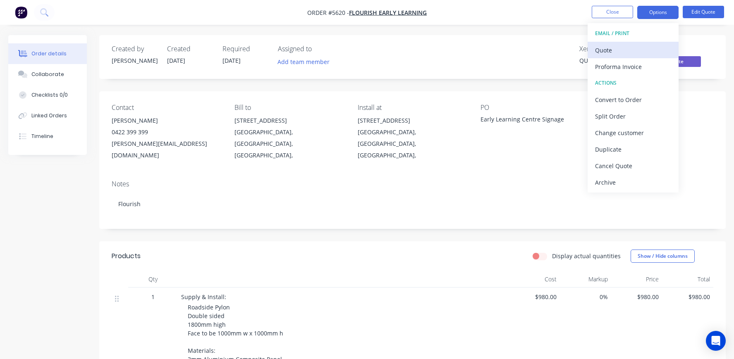
click at [617, 47] on div "Quote" at bounding box center [633, 50] width 76 height 12
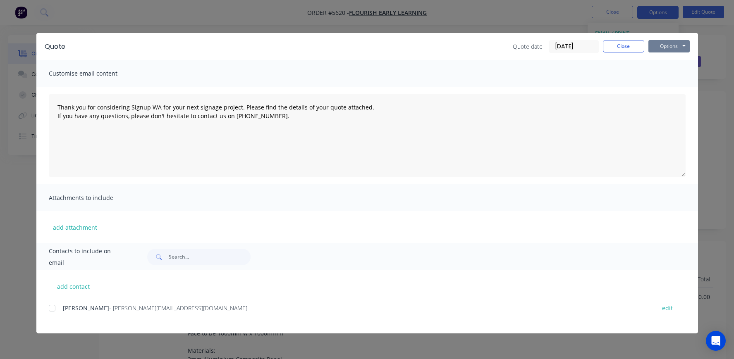
click at [675, 47] on button "Options" at bounding box center [668, 46] width 41 height 12
click at [668, 75] on button "Print" at bounding box center [674, 75] width 53 height 14
type textarea "Thank you for considering Signup WA for your next signage project. Please find …"
click at [621, 44] on button "Close" at bounding box center [623, 46] width 41 height 12
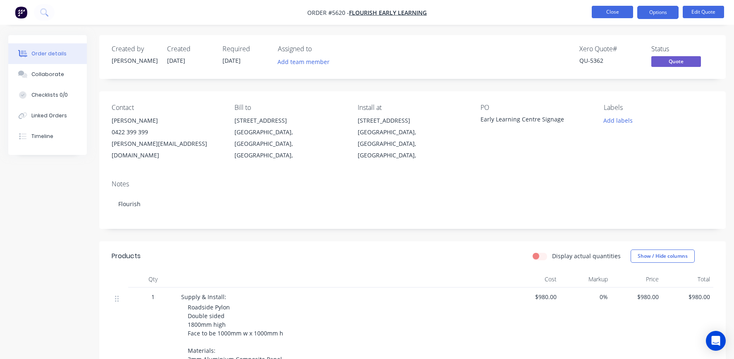
click at [609, 13] on button "Close" at bounding box center [612, 12] width 41 height 12
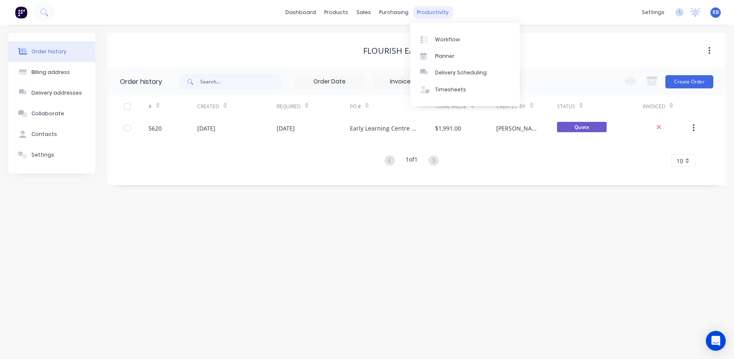
click at [436, 11] on div "productivity" at bounding box center [433, 12] width 40 height 12
click at [452, 45] on link "Workflow" at bounding box center [465, 39] width 110 height 17
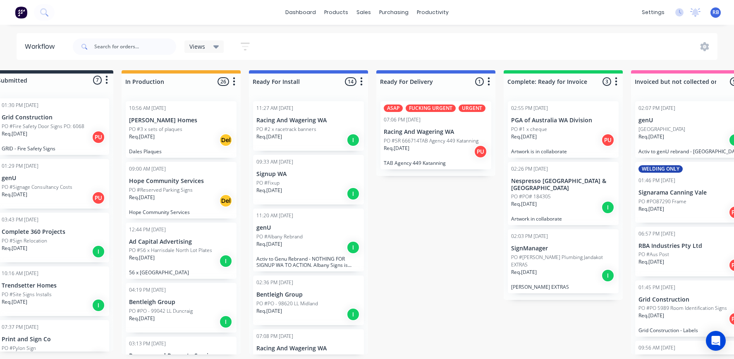
scroll to position [0, 25]
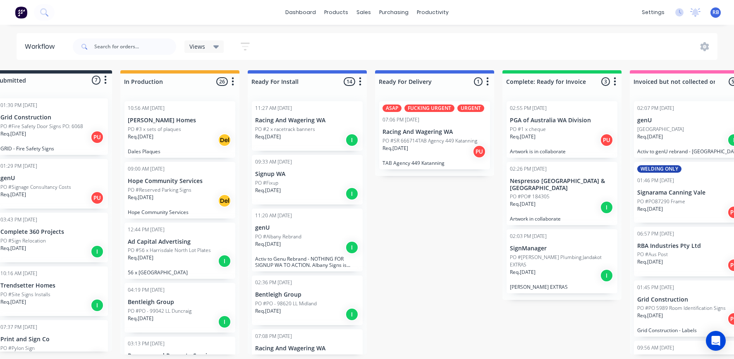
click at [651, 139] on p "Req. 22/08/25" at bounding box center [650, 136] width 26 height 7
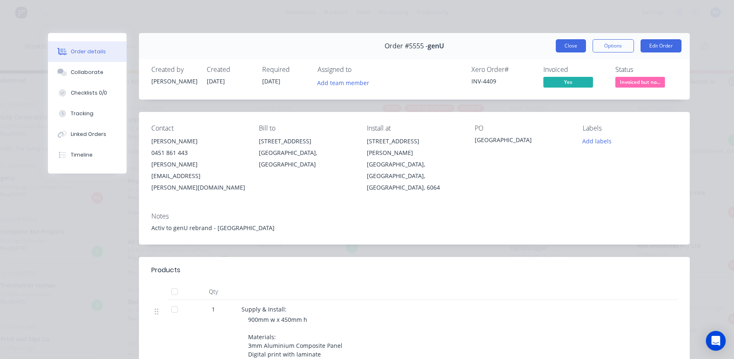
click at [573, 45] on button "Close" at bounding box center [571, 45] width 30 height 13
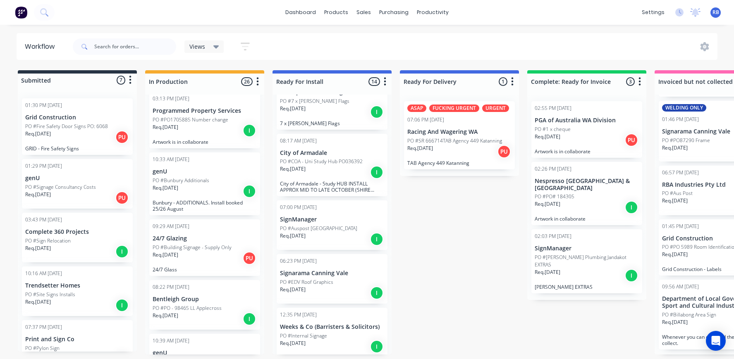
scroll to position [246, 0]
click at [192, 188] on div "Req. 12/08/25 I" at bounding box center [205, 190] width 104 height 14
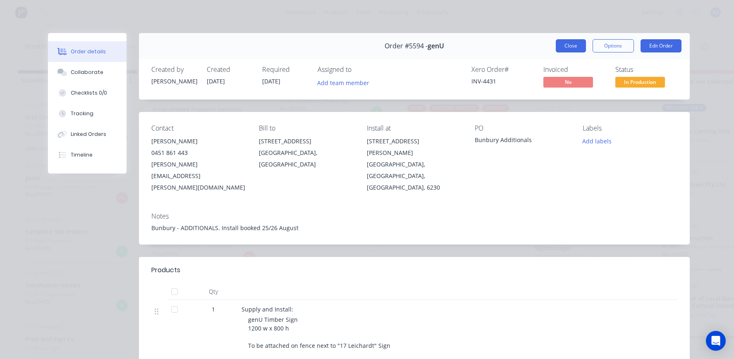
click at [562, 47] on button "Close" at bounding box center [571, 45] width 30 height 13
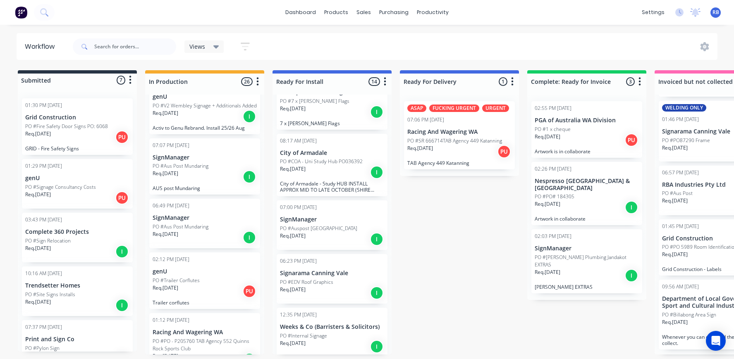
scroll to position [501, 0]
click at [187, 292] on div "Req. 25/08/25 PU" at bounding box center [205, 292] width 104 height 14
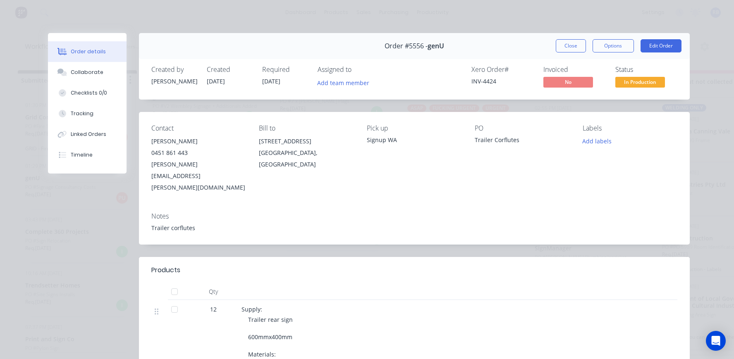
click at [198, 224] on div "Trailer corflutes" at bounding box center [414, 228] width 526 height 9
click at [658, 40] on button "Edit Order" at bounding box center [661, 45] width 41 height 13
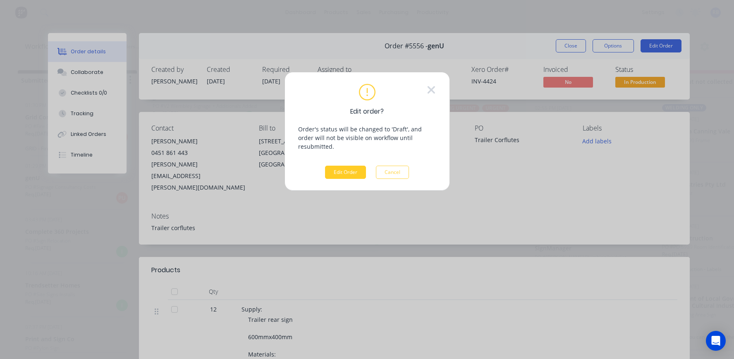
click at [343, 167] on button "Edit Order" at bounding box center [345, 172] width 41 height 13
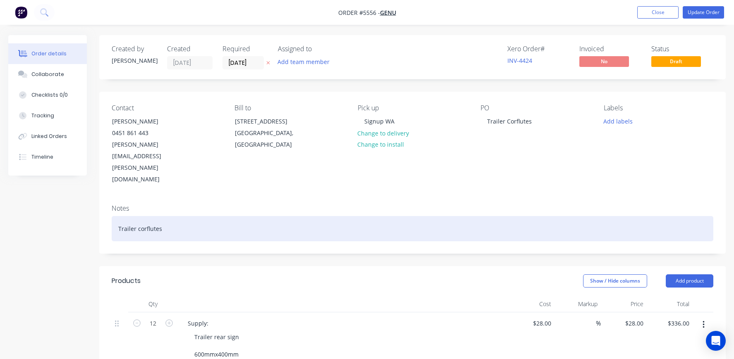
click at [176, 216] on div "Trailer corflutes" at bounding box center [413, 228] width 602 height 25
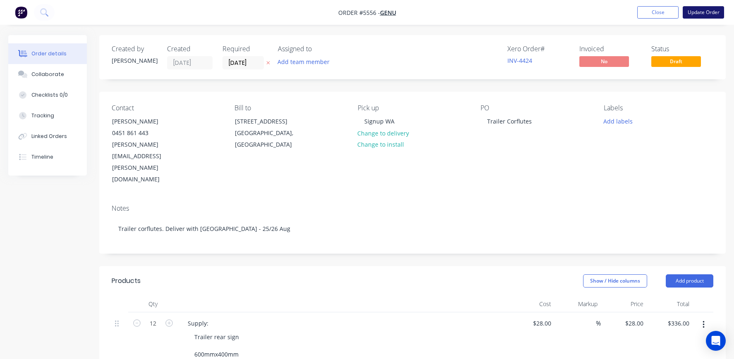
click at [709, 15] on button "Update Order" at bounding box center [703, 12] width 41 height 12
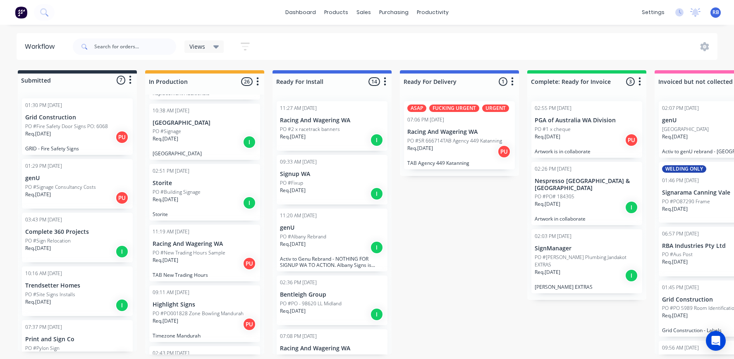
scroll to position [1204, 0]
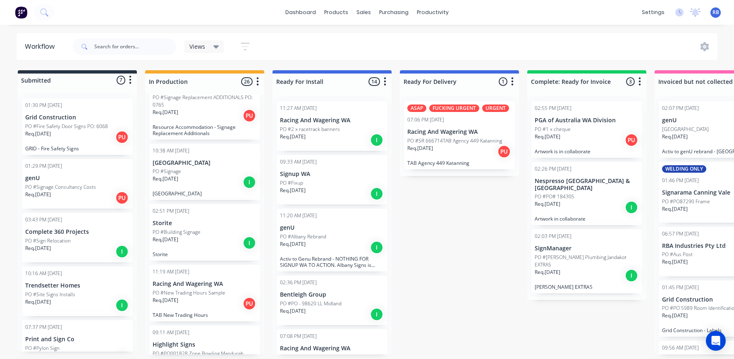
click at [187, 229] on p "PO #Building Signage" at bounding box center [177, 232] width 48 height 7
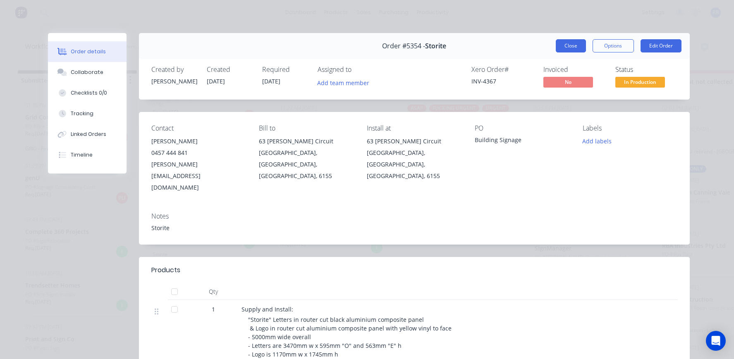
scroll to position [0, 0]
click at [564, 44] on button "Close" at bounding box center [571, 45] width 30 height 13
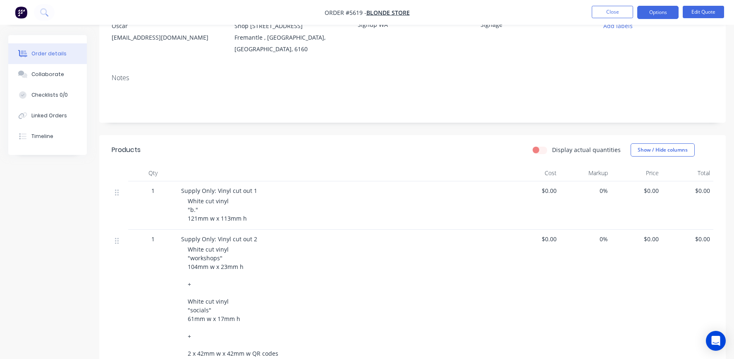
scroll to position [102, 0]
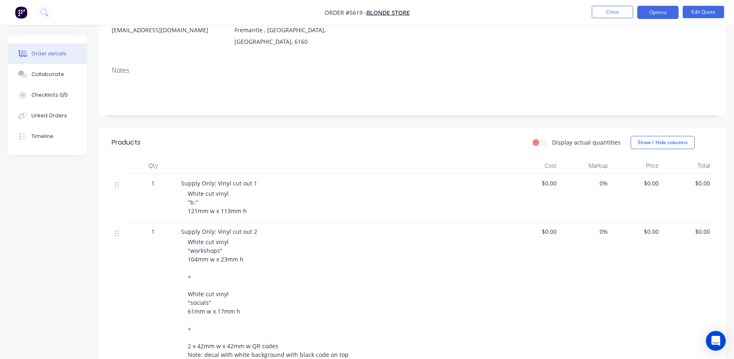
click at [548, 182] on span "$0.00" at bounding box center [534, 183] width 45 height 9
click at [697, 11] on button "Edit Quote" at bounding box center [703, 12] width 41 height 12
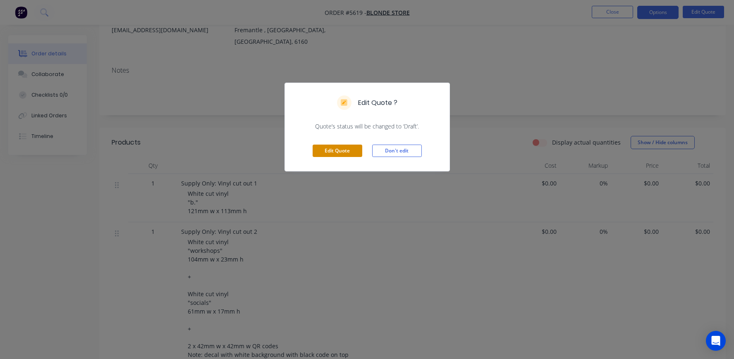
click at [346, 152] on button "Edit Quote" at bounding box center [338, 151] width 50 height 12
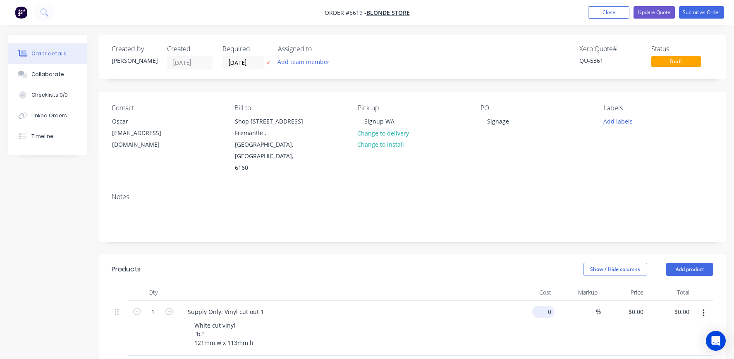
click at [544, 306] on div "0 $0.00" at bounding box center [543, 312] width 22 height 12
type input "$25.00"
click at [438, 320] on div "White cut vinyl "b." 121mm w x 113mm h" at bounding box center [347, 334] width 318 height 29
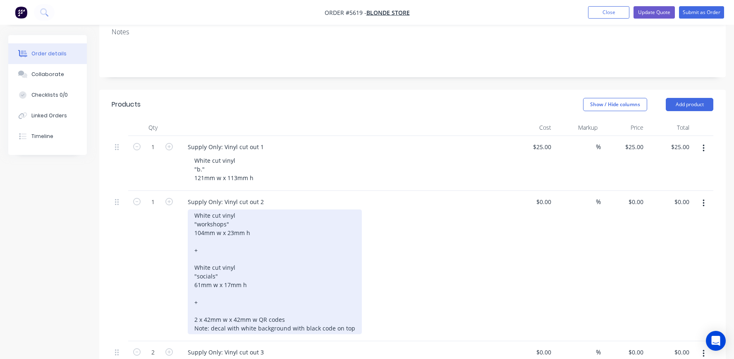
scroll to position [172, 0]
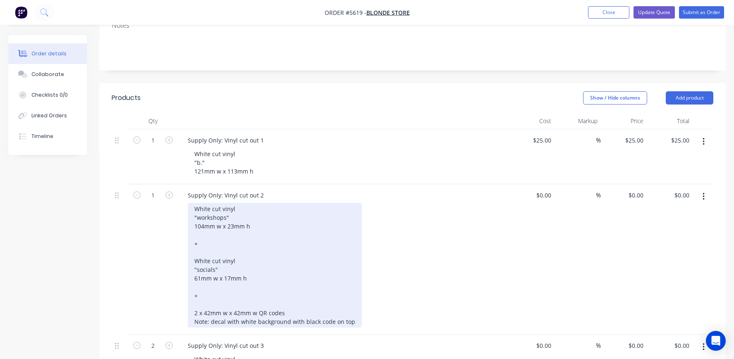
click at [279, 218] on div "White cut vinyl "workshops" 104mm w x 23mm h + White cut vinyl "socials" 61mm w…" at bounding box center [275, 265] width 174 height 125
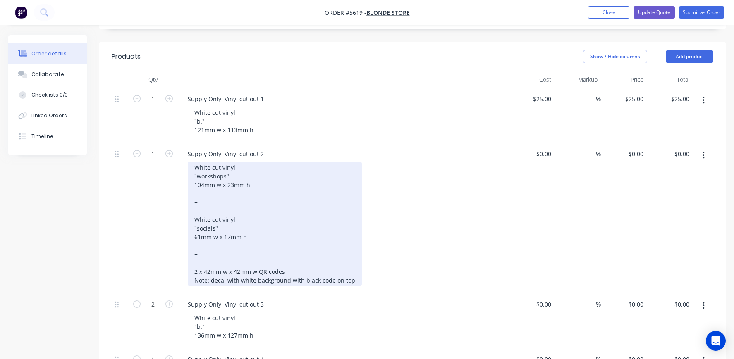
scroll to position [221, 0]
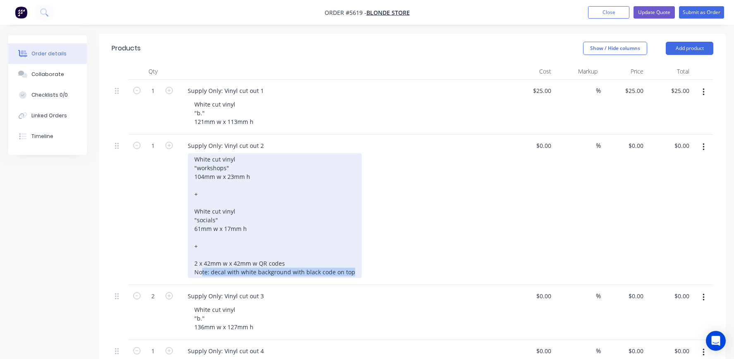
drag, startPoint x: 202, startPoint y: 261, endPoint x: 327, endPoint y: 265, distance: 125.4
click at [327, 265] on div "White cut vinyl "workshops" 104mm w x 23mm h + White cut vinyl "socials" 61mm w…" at bounding box center [275, 215] width 174 height 125
click at [223, 262] on div "White cut vinyl "workshops" 104mm w x 23mm h + White cut vinyl "socials" 61mm w…" at bounding box center [275, 215] width 174 height 125
drag, startPoint x: 225, startPoint y: 261, endPoint x: 212, endPoint y: 261, distance: 13.2
click at [212, 261] on div "White cut vinyl "workshops" 104mm w x 23mm h + White cut vinyl "socials" 61mm w…" at bounding box center [275, 215] width 174 height 125
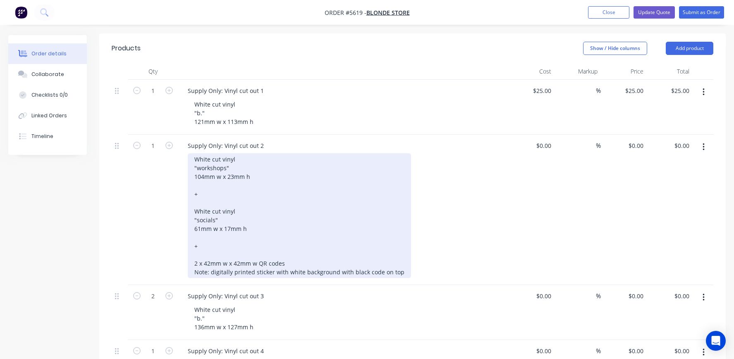
click at [401, 261] on div "White cut vinyl "workshops" 104mm w x 23mm h + White cut vinyl "socials" 61mm w…" at bounding box center [299, 215] width 223 height 125
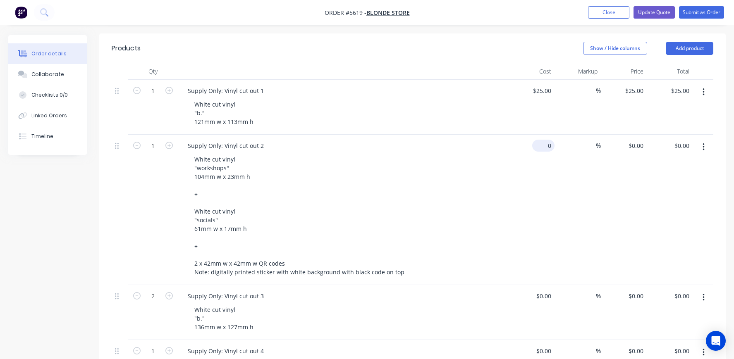
click at [543, 140] on div "0 $0.00" at bounding box center [543, 146] width 22 height 12
type input "$95.00"
click at [451, 183] on div "White cut vinyl "workshops" 104mm w x 23mm h + White cut vinyl "socials" 61mm w…" at bounding box center [347, 215] width 318 height 125
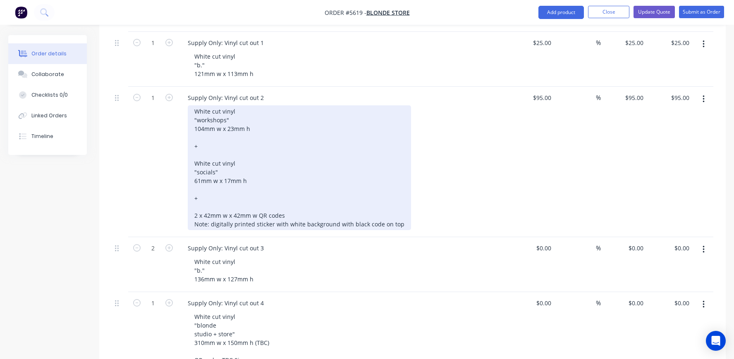
scroll to position [278, 0]
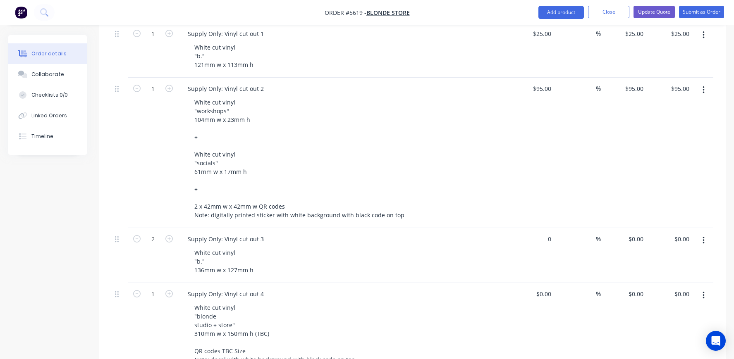
click at [538, 228] on div "0 $0.00" at bounding box center [532, 255] width 46 height 55
type input "$29.50"
type input "$59.00"
click at [462, 250] on div "White cut vinyl "b." 136mm w x 127mm h" at bounding box center [347, 261] width 318 height 29
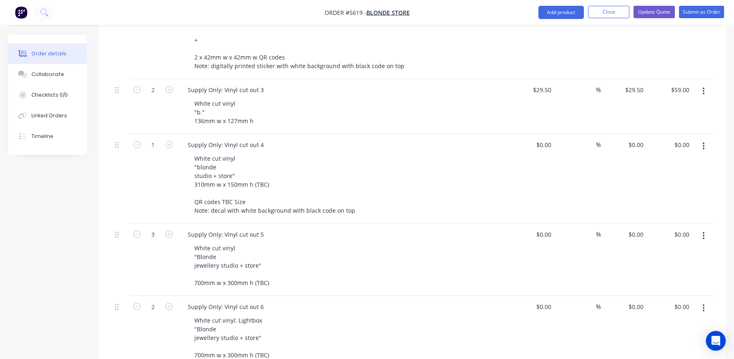
scroll to position [436, 0]
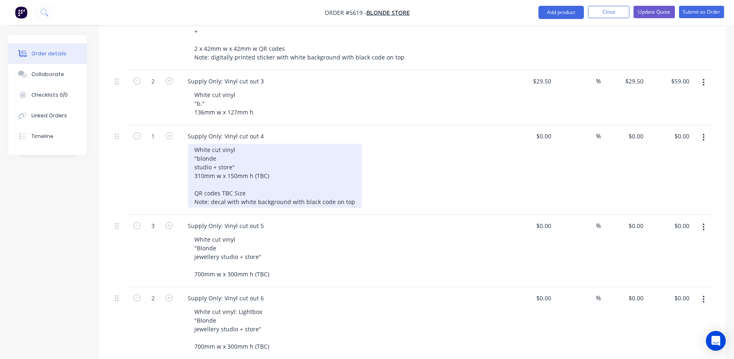
click at [250, 164] on div "White cut vinyl "blonde studio + store" 310mm w x 150mm h (TBC) QR codes TBC Si…" at bounding box center [275, 176] width 174 height 64
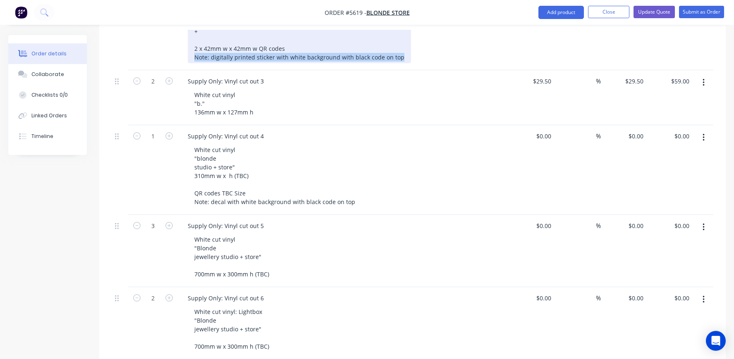
drag, startPoint x: 193, startPoint y: 47, endPoint x: 405, endPoint y: 48, distance: 212.6
click at [405, 48] on div "White cut vinyl "workshops" 104mm w x 23mm h + White cut vinyl "socials" 61mm w…" at bounding box center [347, 0] width 318 height 125
copy div "Note: digitally printed sticker with white background with black code on top"
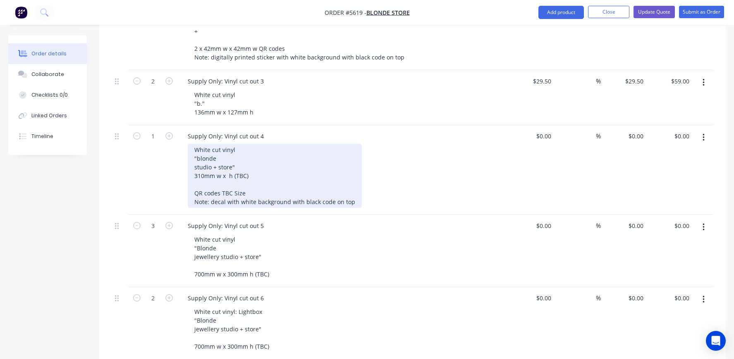
click at [345, 188] on div "White cut vinyl "blonde studio + store" 310mm w x h (TBC) QR codes TBC Size Not…" at bounding box center [275, 176] width 174 height 64
drag, startPoint x: 352, startPoint y: 192, endPoint x: 210, endPoint y: 190, distance: 142.3
click at [210, 190] on div "White cut vinyl "blonde studio + store" 310mm w x h (TBC) QR codes TBC Size Not…" at bounding box center [275, 176] width 174 height 64
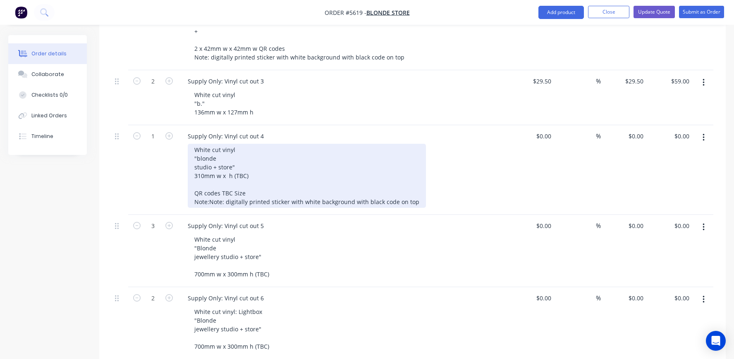
click at [223, 189] on div "White cut vinyl "blonde studio + store" 310mm w x h (TBC) QR codes TBC Size Not…" at bounding box center [307, 176] width 238 height 64
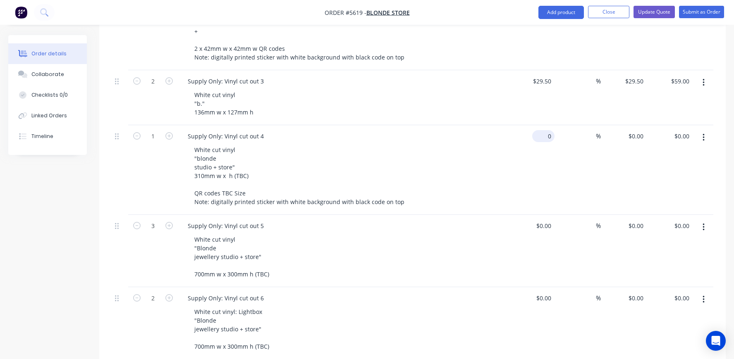
click at [542, 130] on div "0 $0.00" at bounding box center [543, 136] width 22 height 12
type input "$130.00"
click at [454, 164] on div "White cut vinyl "blonde studio + store" 310mm w x h (TBC) QR codes TBC Size Not…" at bounding box center [347, 176] width 318 height 64
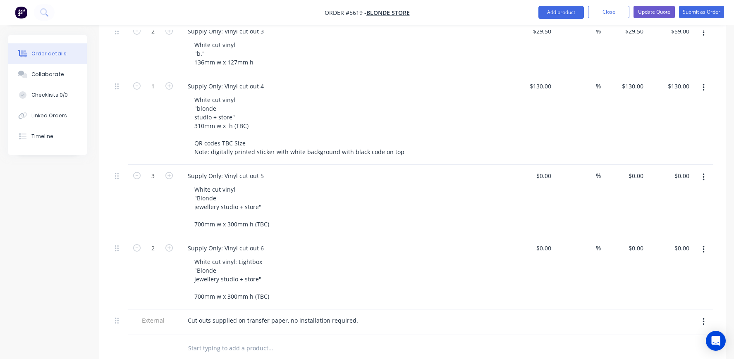
scroll to position [501, 0]
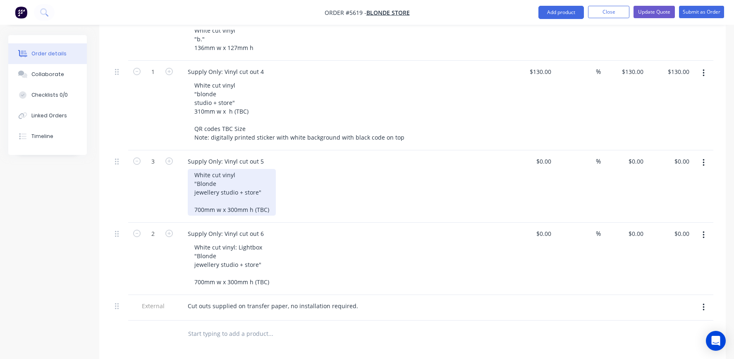
click at [254, 200] on div "White cut vinyl "Blonde jewellery studio + store" 700mm w x 300mm h (TBC)" at bounding box center [232, 192] width 88 height 47
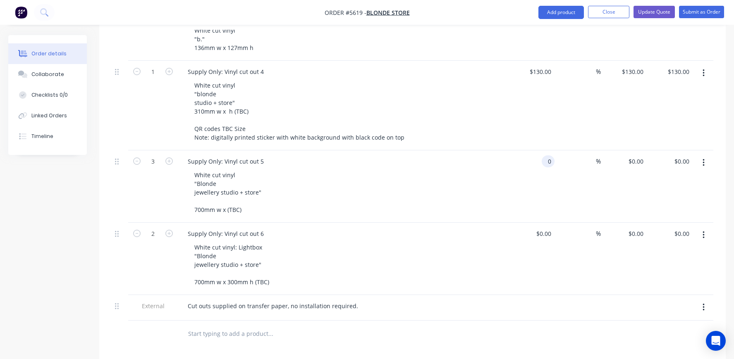
click at [548, 156] on input "0" at bounding box center [550, 162] width 10 height 12
type input "$120.00"
type input "$360.00"
click at [464, 186] on div "White cut vinyl "Blonde jewellery studio + store" 700mm w x (TBC)" at bounding box center [347, 192] width 318 height 47
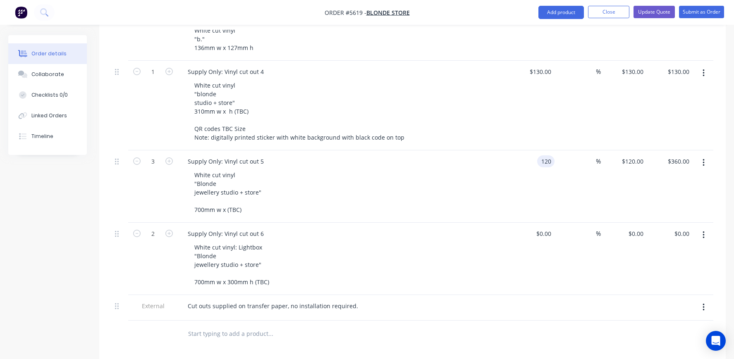
click at [543, 156] on input "120" at bounding box center [548, 162] width 14 height 12
click at [541, 156] on div "$120.00 120" at bounding box center [532, 187] width 46 height 72
click at [543, 156] on input "120" at bounding box center [548, 162] width 14 height 12
type input "2"
type input "$95.00"
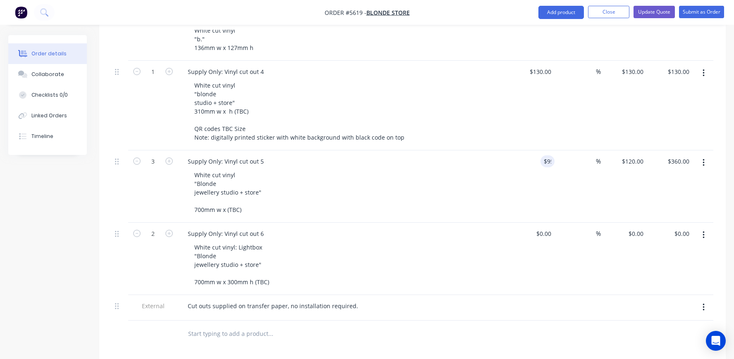
type input "$95.00"
type input "$285.00"
click at [474, 169] on div "White cut vinyl "Blonde jewellery studio + store" 700mm w x (TBC)" at bounding box center [347, 192] width 318 height 47
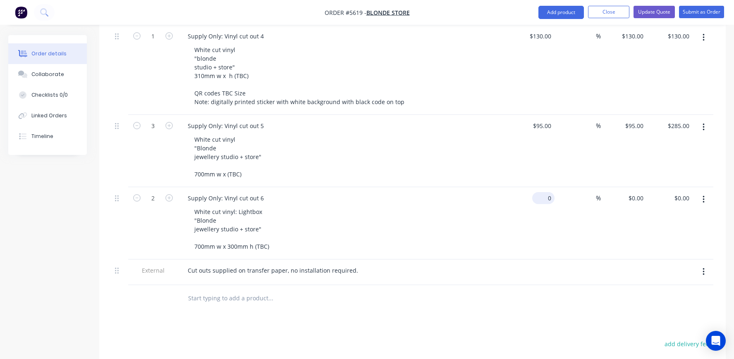
click at [543, 192] on div "0 $0.00" at bounding box center [543, 198] width 22 height 12
type input "$95.00"
type input "$190.00"
click at [485, 194] on div "Supply Only: Vinyl cut out 6 White cut vinyl: Lightbox "Blonde jewellery studio…" at bounding box center [343, 223] width 331 height 72
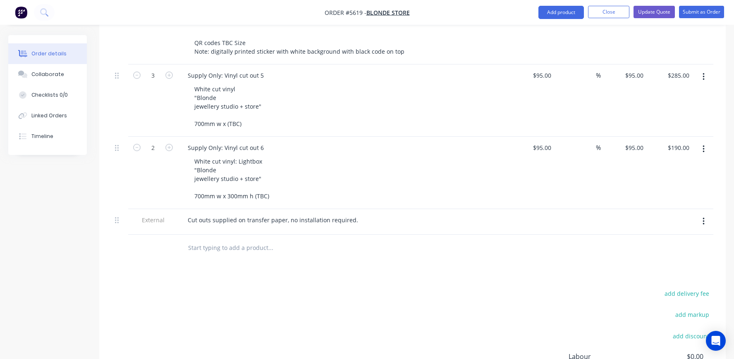
scroll to position [589, 0]
click at [246, 216] on div "Cut outs supplied on transfer paper, no installation required." at bounding box center [343, 220] width 331 height 26
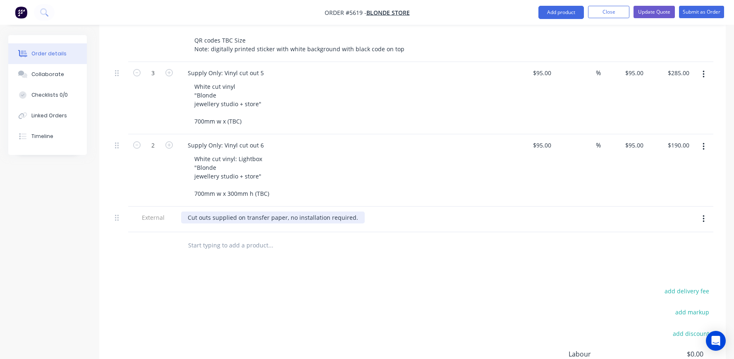
click at [215, 212] on div "Cut outs supplied on transfer paper, no installation required." at bounding box center [273, 218] width 184 height 12
drag, startPoint x: 285, startPoint y: 207, endPoint x: 247, endPoint y: 206, distance: 37.6
click at [247, 212] on div "Cut outs supplied on transfer paper, no installation required." at bounding box center [273, 218] width 184 height 12
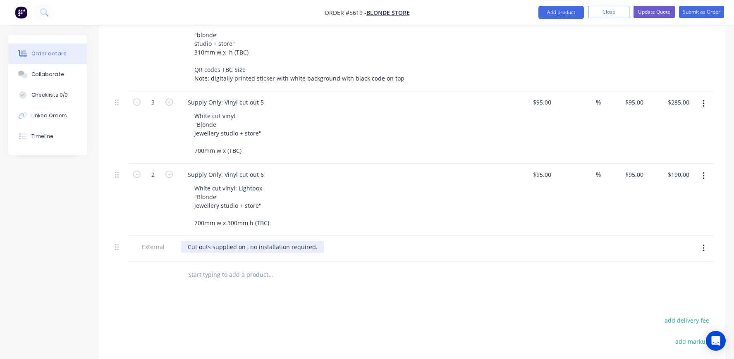
scroll to position [556, 0]
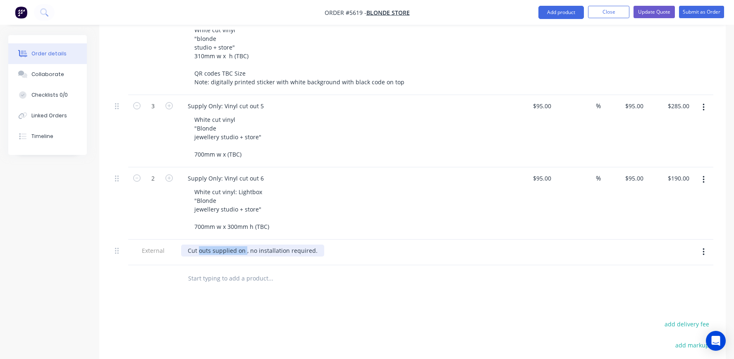
drag, startPoint x: 245, startPoint y: 239, endPoint x: 200, endPoint y: 237, distance: 45.5
click at [200, 245] on div "Cut outs supplied on , no installation required." at bounding box center [252, 251] width 143 height 12
drag, startPoint x: 386, startPoint y: 239, endPoint x: 317, endPoint y: 241, distance: 69.5
click at [317, 245] on div "Cut out supplied on Avery white 700 series vinyl, no installation required." at bounding box center [296, 251] width 231 height 12
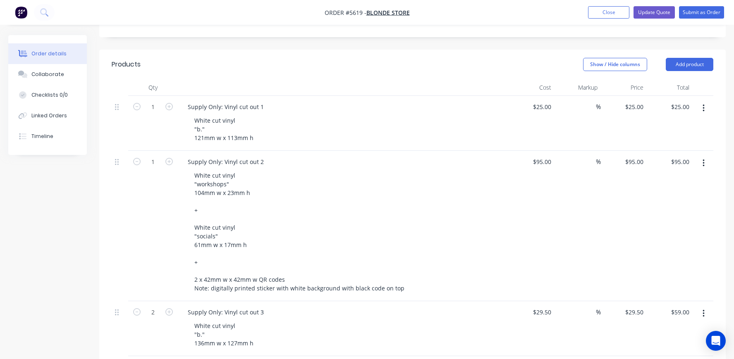
scroll to position [208, 0]
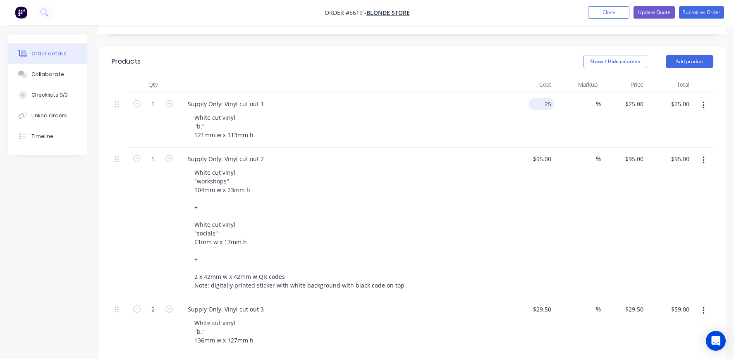
click at [541, 98] on div "25 $25.00" at bounding box center [542, 104] width 26 height 12
type input "$20.00"
type input "29.5"
type input "$20.00"
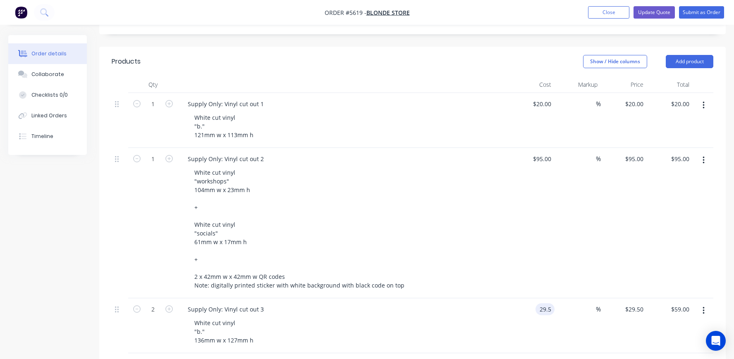
click at [541, 304] on input "29.5" at bounding box center [547, 310] width 16 height 12
type input "$24.50"
type input "$49.00"
click at [480, 233] on div "White cut vinyl "workshops" 104mm w x 23mm h + White cut vinyl "socials" 61mm w…" at bounding box center [347, 229] width 318 height 125
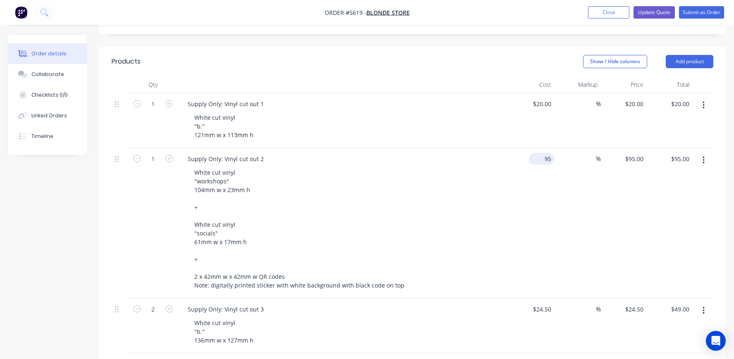
click at [542, 153] on div "95 $95.00" at bounding box center [542, 159] width 26 height 12
type input "$85.00"
click at [506, 160] on div "Supply Only: Vinyl cut out 2 White cut vinyl "workshops" 104mm w x 23mm h + Whi…" at bounding box center [343, 223] width 331 height 151
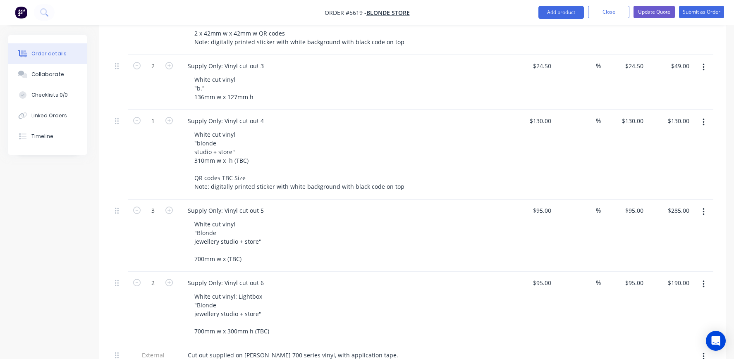
scroll to position [473, 0]
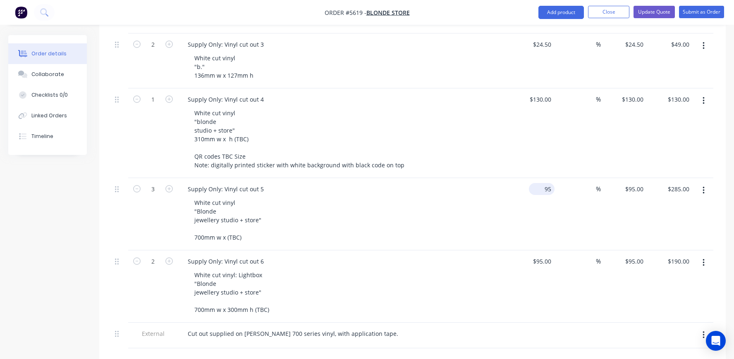
click at [541, 183] on div "95 $95.00" at bounding box center [542, 189] width 26 height 12
type input "$80.00"
type input "$240.00"
click at [507, 201] on div "Supply Only: Vinyl cut out 5 White cut vinyl "Blonde jewellery studio + store" …" at bounding box center [343, 214] width 331 height 72
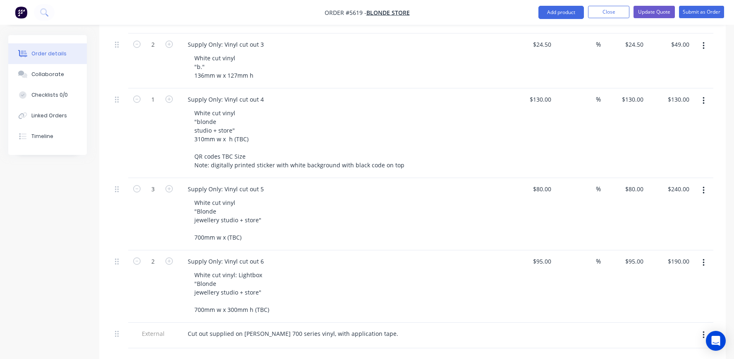
scroll to position [486, 0]
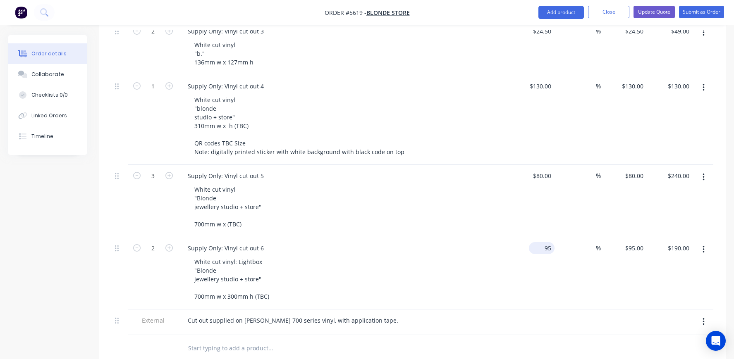
click at [546, 242] on input "95" at bounding box center [543, 248] width 22 height 12
type input "$80.00"
type input "$160.00"
click at [502, 256] on div "White cut vinyl: Lightbox "Blonde jewellery studio + store" 700mm w x 300mm h (…" at bounding box center [347, 279] width 318 height 47
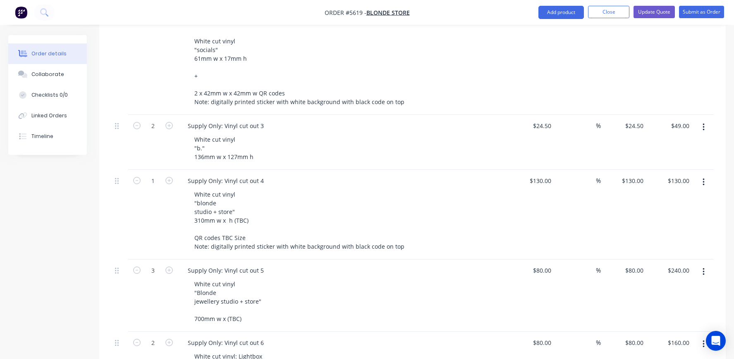
scroll to position [392, 0]
click at [546, 175] on input "130" at bounding box center [548, 181] width 14 height 12
type input "$80.00"
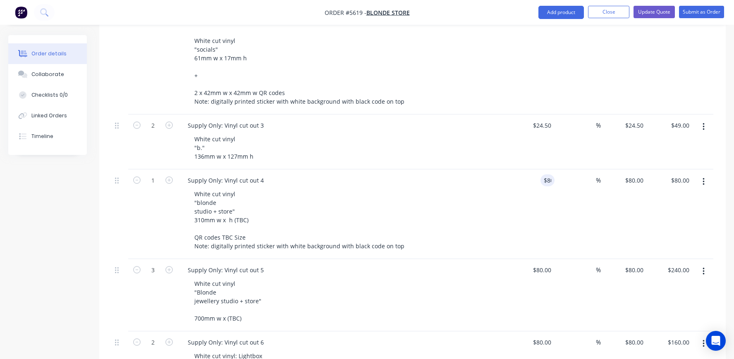
click at [481, 193] on div "White cut vinyl "blonde studio + store" 310mm w x h (TBC) QR codes TBC Size Not…" at bounding box center [347, 220] width 318 height 64
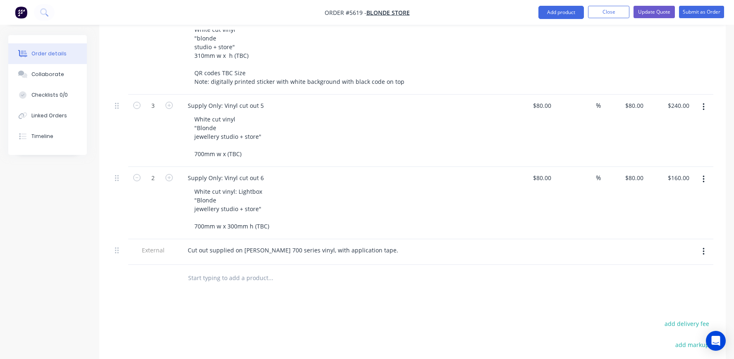
scroll to position [529, 0]
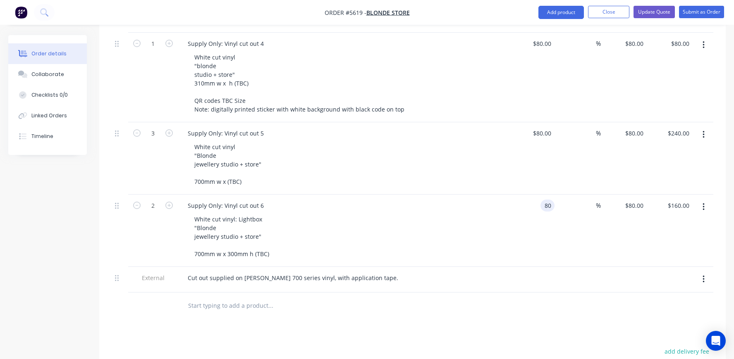
click at [547, 200] on input "80" at bounding box center [549, 206] width 11 height 12
type input "$70.00"
type input "$140.00"
click at [488, 200] on div "Supply Only: Vinyl cut out 6" at bounding box center [343, 206] width 324 height 12
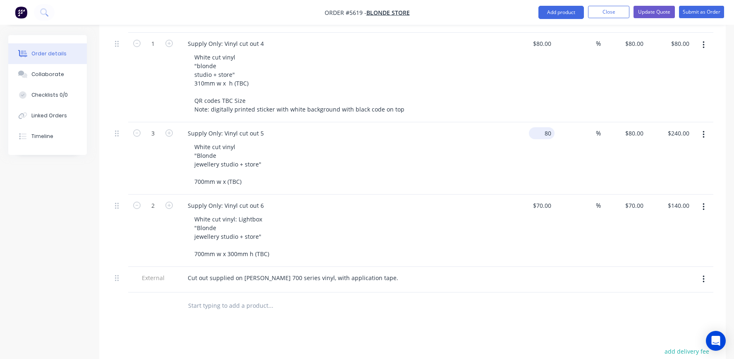
click at [541, 127] on div "80 $80.00" at bounding box center [542, 133] width 26 height 12
type input "$70.00"
type input "$210.00"
click at [476, 141] on div "White cut vinyl "Blonde jewellery studio + store" 700mm w x (TBC)" at bounding box center [347, 164] width 318 height 47
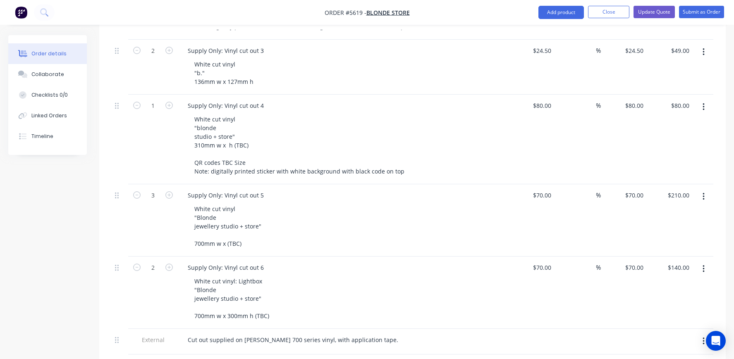
scroll to position [467, 0]
click at [542, 100] on div "80 $80.00" at bounding box center [542, 106] width 26 height 12
type input "$60.00"
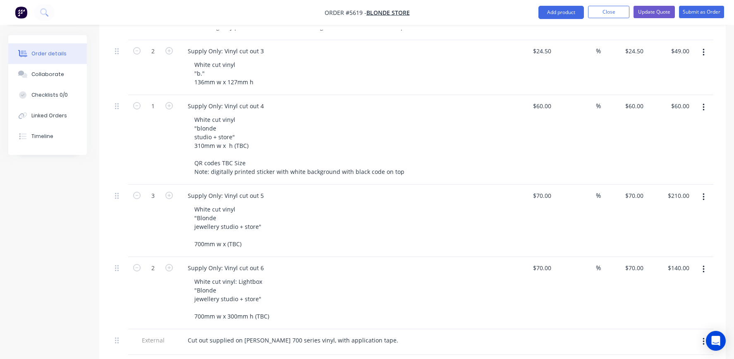
click at [491, 114] on div "White cut vinyl "blonde studio + store" 310mm w x h (TBC) QR codes TBC Size Not…" at bounding box center [347, 146] width 318 height 64
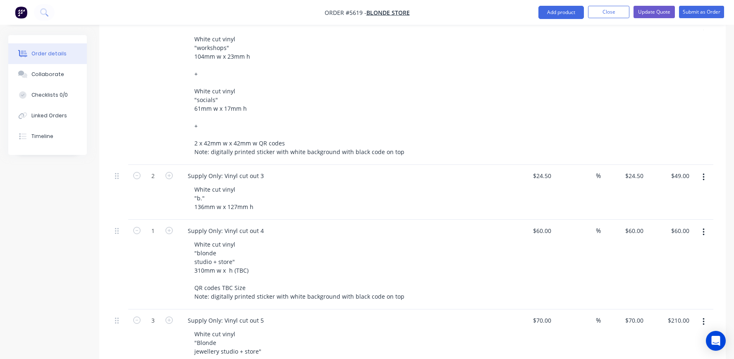
scroll to position [340, 0]
click at [546, 172] on input "24.5" at bounding box center [543, 178] width 22 height 12
type input "$22.50"
type input "$45.00"
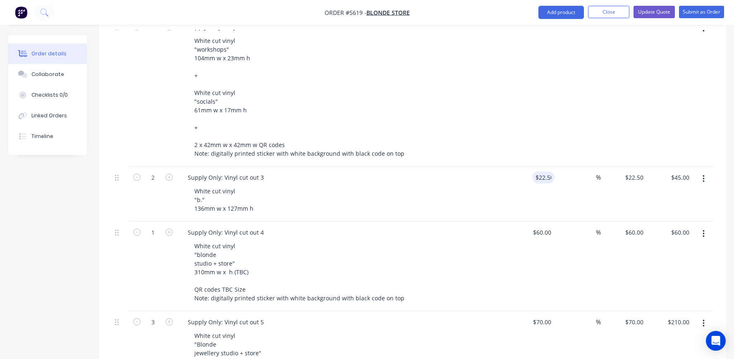
click at [501, 172] on div "Supply Only: Vinyl cut out 3" at bounding box center [343, 178] width 324 height 12
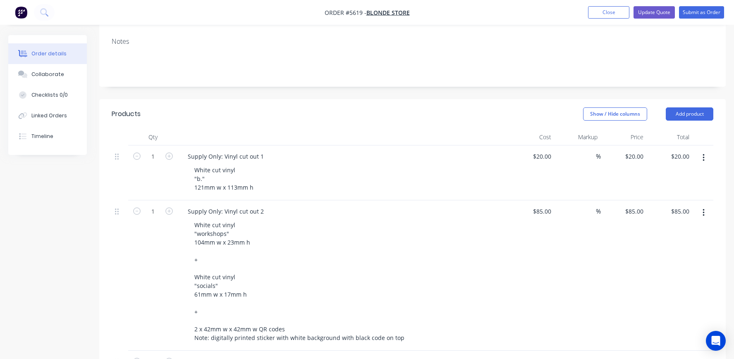
scroll to position [154, 0]
click at [546, 207] on input "85" at bounding box center [543, 213] width 22 height 12
type input "$75.00"
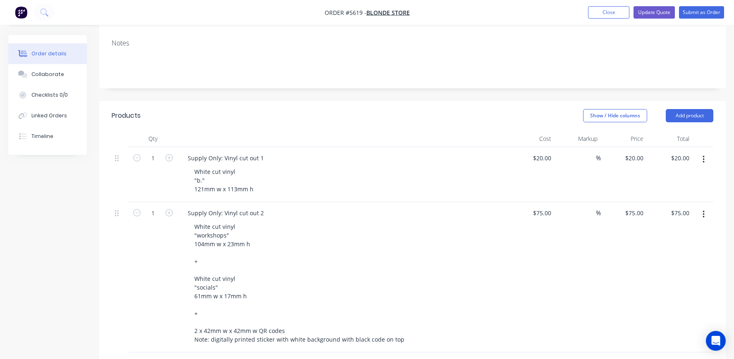
click at [482, 262] on div "White cut vinyl "workshops" 104mm w x 23mm h + White cut vinyl "socials" 61mm w…" at bounding box center [347, 283] width 318 height 125
click at [544, 152] on input "20" at bounding box center [549, 158] width 11 height 12
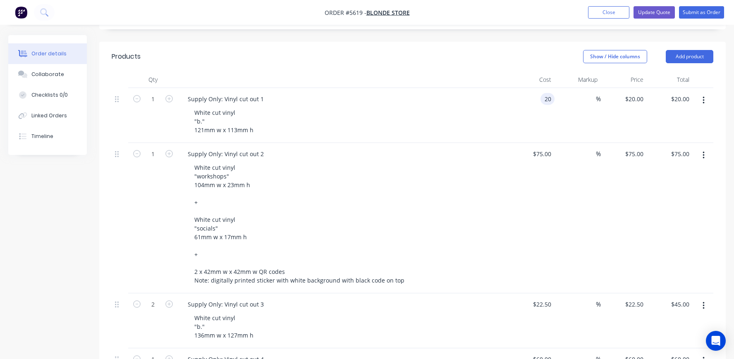
scroll to position [187, 0]
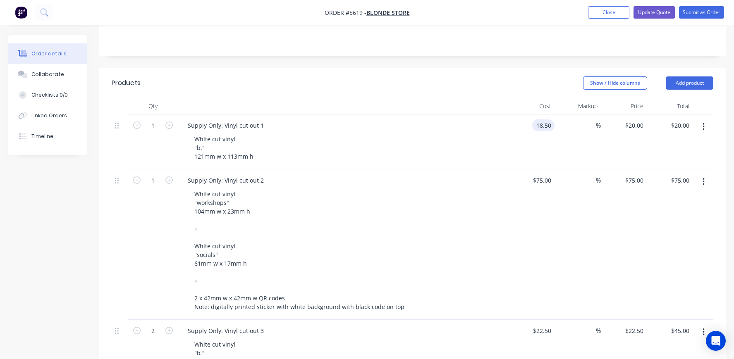
type input "$18.50"
click at [443, 249] on div "White cut vinyl "workshops" 104mm w x 23mm h + White cut vinyl "socials" 61mm w…" at bounding box center [347, 250] width 318 height 125
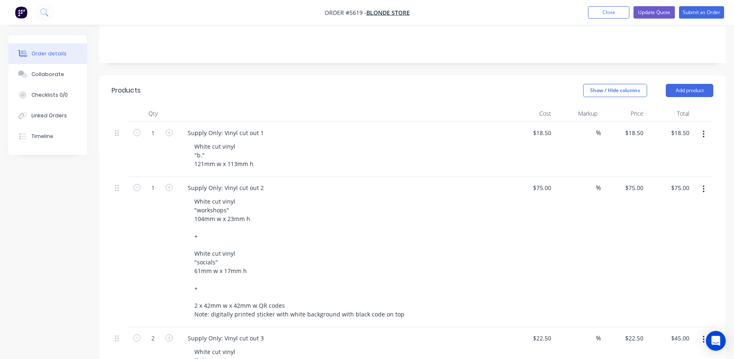
scroll to position [182, 0]
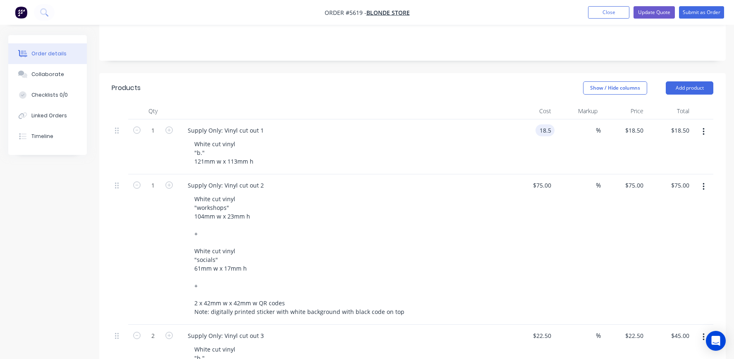
click at [541, 124] on input "18.5" at bounding box center [547, 130] width 16 height 12
type input "$22.00"
click at [499, 193] on div "White cut vinyl "workshops" 104mm w x 23mm h + White cut vinyl "socials" 61mm w…" at bounding box center [347, 255] width 318 height 125
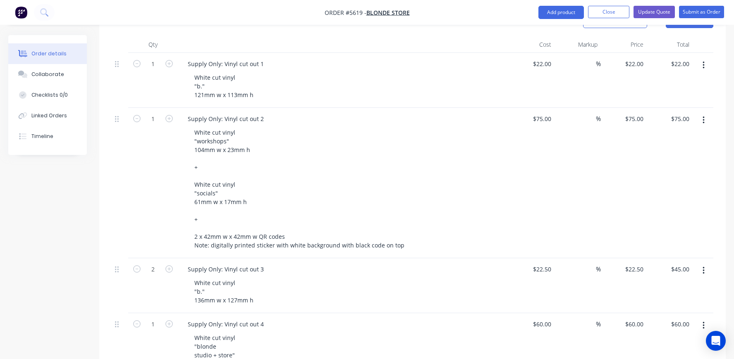
scroll to position [270, 0]
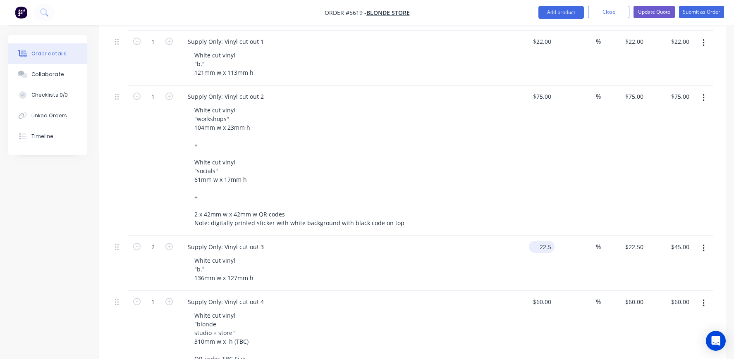
click at [544, 241] on input "22.5" at bounding box center [543, 247] width 22 height 12
type input "$26.00"
type input "$52.00"
click at [495, 241] on div "Supply Only: Vinyl cut out 3" at bounding box center [343, 247] width 324 height 12
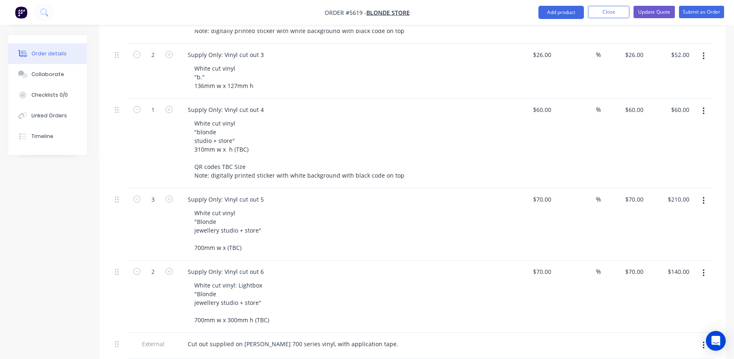
scroll to position [463, 0]
click at [536, 98] on div "60 $60.00" at bounding box center [532, 143] width 46 height 90
type input "$70.00"
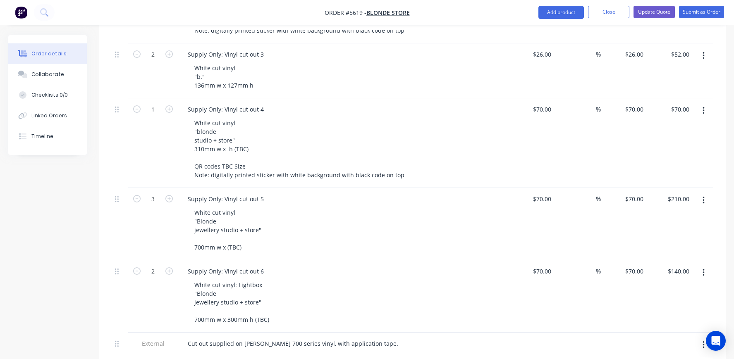
click at [488, 136] on div "White cut vinyl "blonde studio + store" 310mm w x h (TBC) QR codes TBC Size Not…" at bounding box center [347, 149] width 318 height 64
click at [542, 193] on div "70 70" at bounding box center [548, 199] width 14 height 12
type input "$80.00"
type input "$240.00"
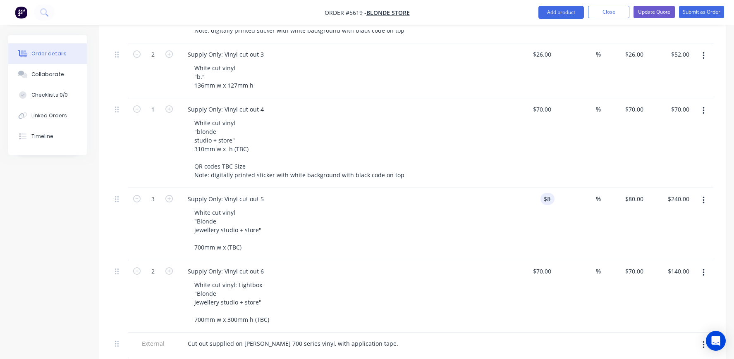
click at [495, 207] on div "White cut vinyl "Blonde jewellery studio + store" 700mm w x (TBC)" at bounding box center [347, 230] width 318 height 47
click at [543, 266] on div "70 70" at bounding box center [548, 272] width 14 height 12
type input "$80.00"
type input "$160.00"
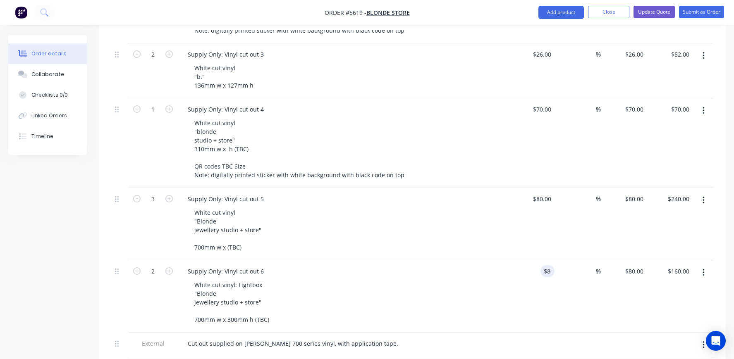
click at [481, 261] on div "Supply Only: Vinyl cut out 6 White cut vinyl: Lightbox "Blonde jewellery studio…" at bounding box center [343, 297] width 331 height 72
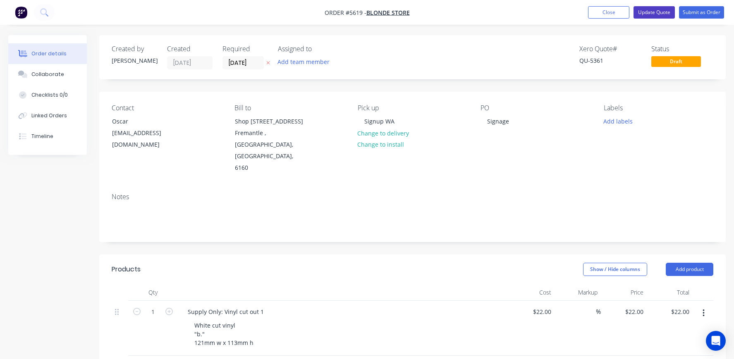
scroll to position [0, 0]
click at [656, 15] on button "Update Quote" at bounding box center [654, 12] width 41 height 12
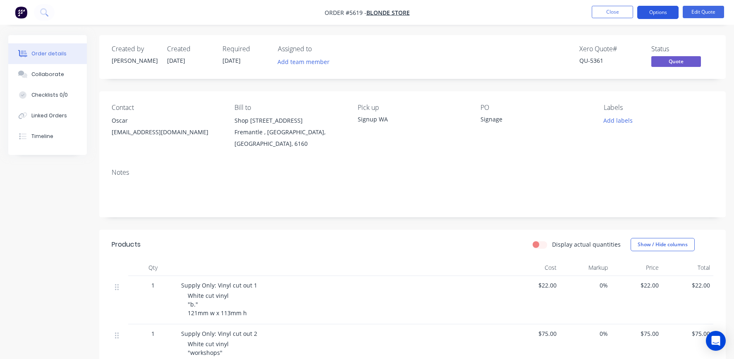
click at [661, 15] on button "Options" at bounding box center [657, 12] width 41 height 13
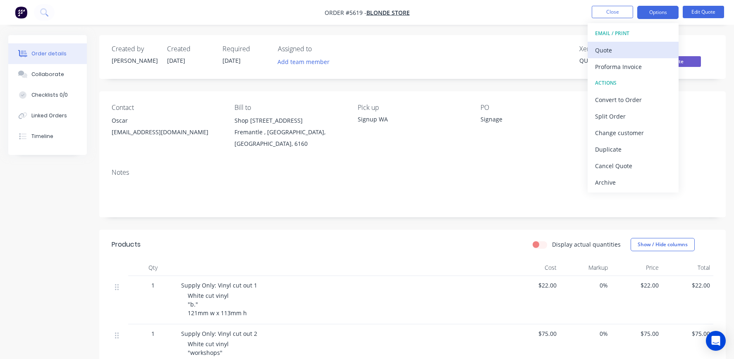
click at [615, 50] on div "Quote" at bounding box center [633, 50] width 76 height 12
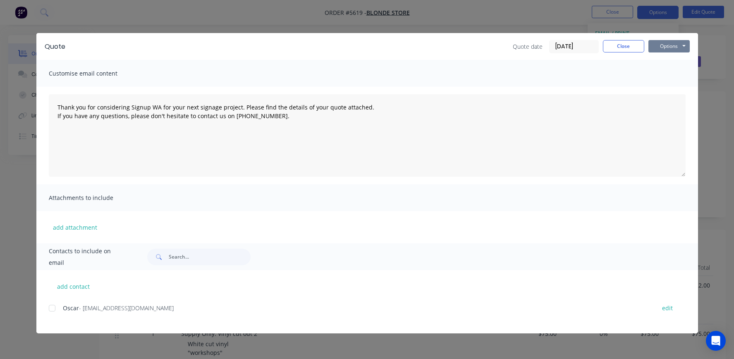
click at [675, 48] on button "Options" at bounding box center [668, 46] width 41 height 12
click at [674, 74] on button "Print" at bounding box center [674, 75] width 53 height 14
type textarea "Thank you for considering Signup WA for your next signage project. Please find …"
click at [613, 42] on button "Close" at bounding box center [623, 46] width 41 height 12
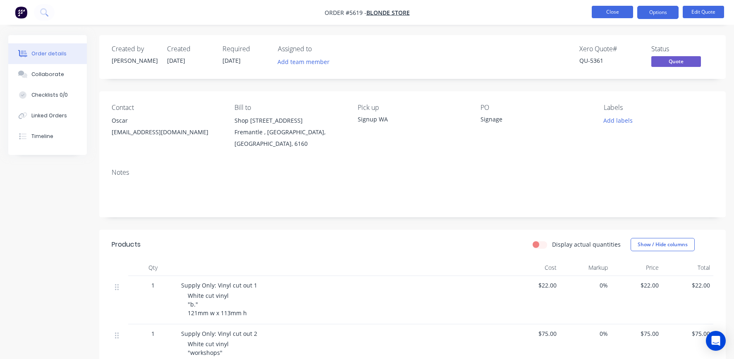
click at [608, 10] on button "Close" at bounding box center [612, 12] width 41 height 12
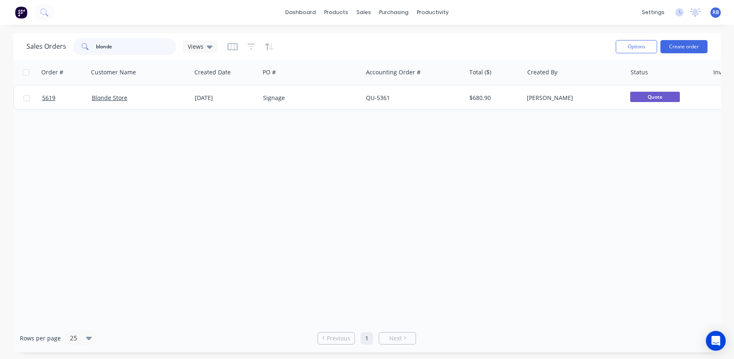
drag, startPoint x: 129, startPoint y: 46, endPoint x: 36, endPoint y: 46, distance: 93.5
click at [36, 46] on div "Sales Orders blonde Views" at bounding box center [121, 46] width 191 height 17
drag, startPoint x: 100, startPoint y: 48, endPoint x: 40, endPoint y: 48, distance: 60.0
click at [40, 48] on div "Sales Orders currumbine Views" at bounding box center [121, 46] width 191 height 17
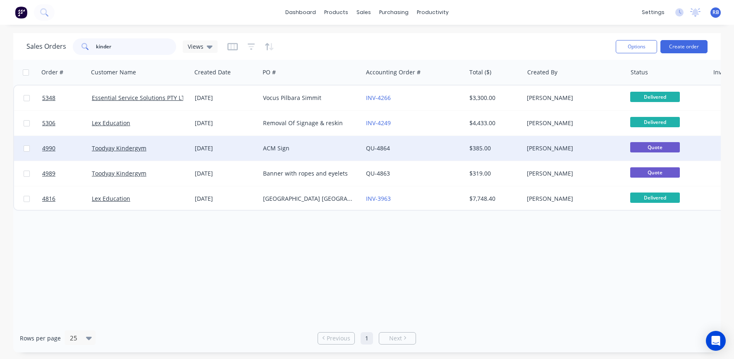
type input "kinder"
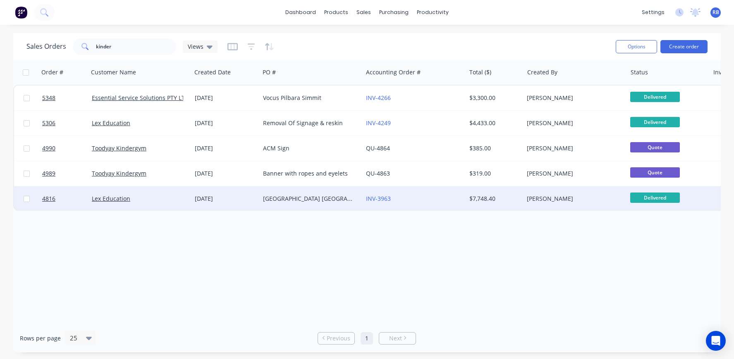
click at [156, 197] on div "Lex Education" at bounding box center [138, 199] width 92 height 8
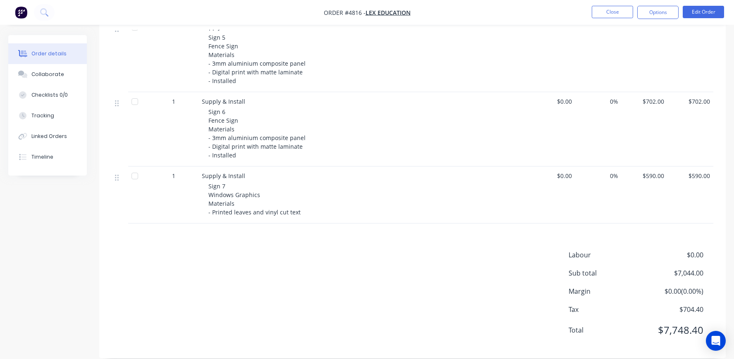
scroll to position [585, 0]
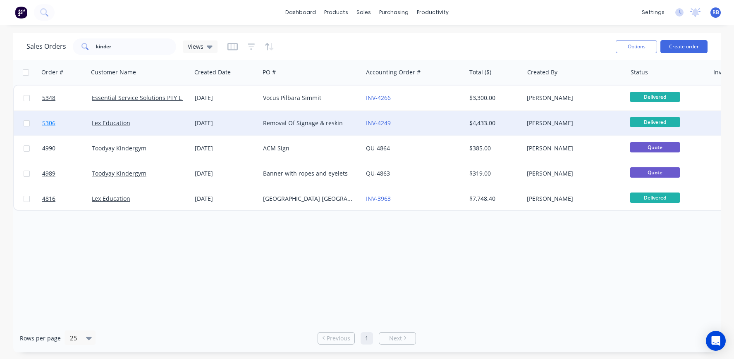
click at [74, 122] on link "5306" at bounding box center [67, 123] width 50 height 25
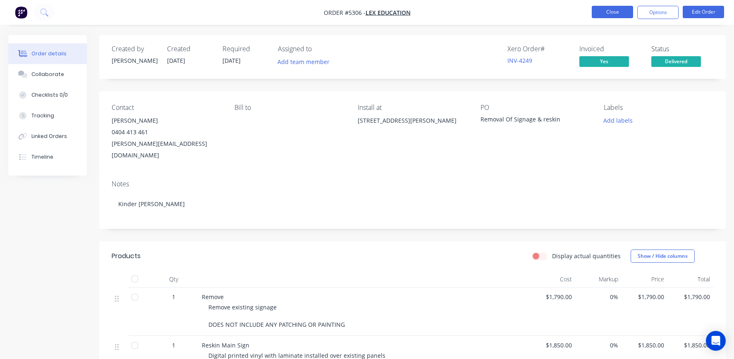
click at [614, 10] on button "Close" at bounding box center [612, 12] width 41 height 12
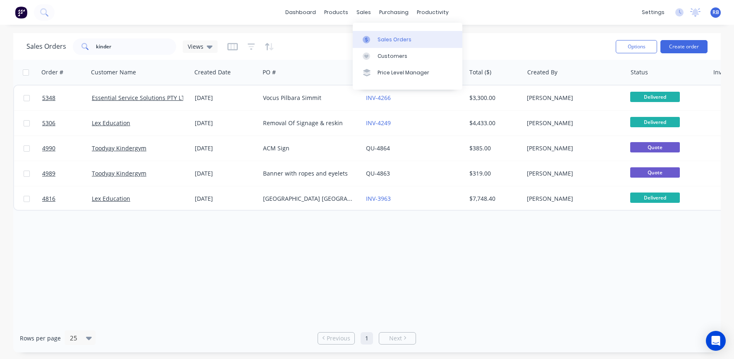
click at [398, 38] on div "Sales Orders" at bounding box center [395, 39] width 34 height 7
drag, startPoint x: 123, startPoint y: 50, endPoint x: 32, endPoint y: 50, distance: 90.6
click at [32, 50] on div "Sales Orders kinder Views" at bounding box center [121, 46] width 191 height 17
type input "genU"
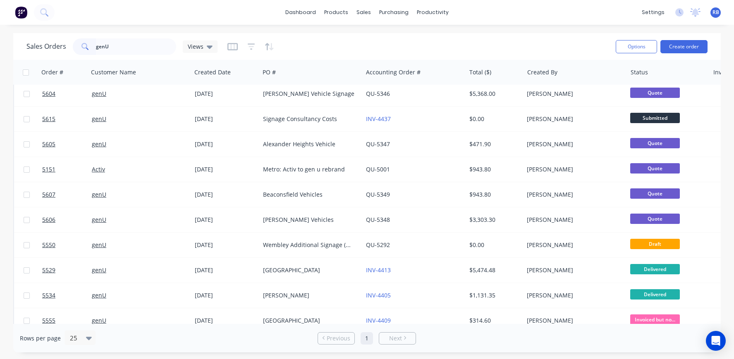
scroll to position [201, 0]
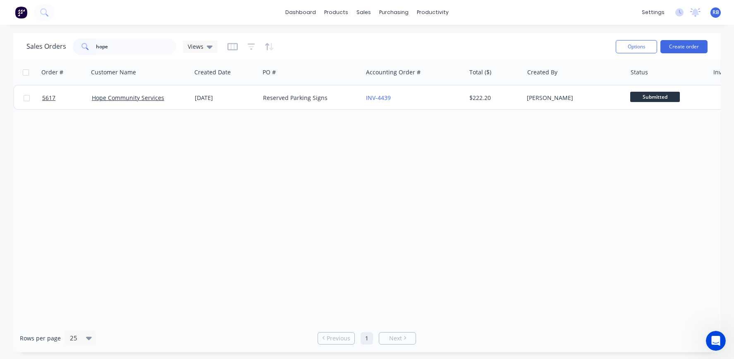
click at [60, 45] on div "Sales Orders hope Views" at bounding box center [121, 46] width 191 height 17
drag, startPoint x: 13, startPoint y: 359, endPoint x: 120, endPoint y: 51, distance: 326.3
click at [120, 51] on input "hope" at bounding box center [136, 46] width 81 height 17
drag, startPoint x: 145, startPoint y: 45, endPoint x: 36, endPoint y: 45, distance: 109.6
click at [36, 45] on div "Sales Orders hope Views" at bounding box center [121, 46] width 191 height 17
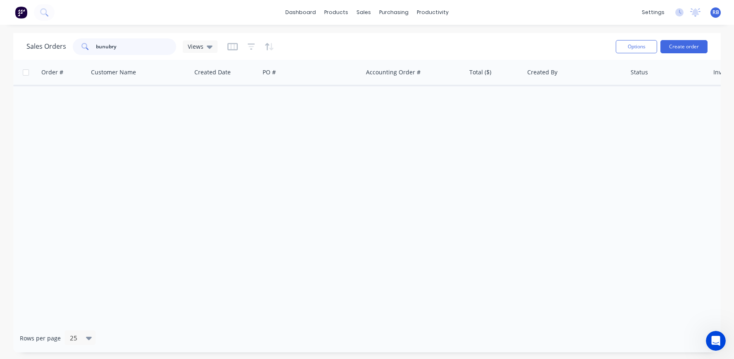
drag, startPoint x: 141, startPoint y: 50, endPoint x: 53, endPoint y: 49, distance: 88.1
click at [53, 49] on div "Sales Orders bunubry Views" at bounding box center [121, 46] width 191 height 17
type input "bunbury"
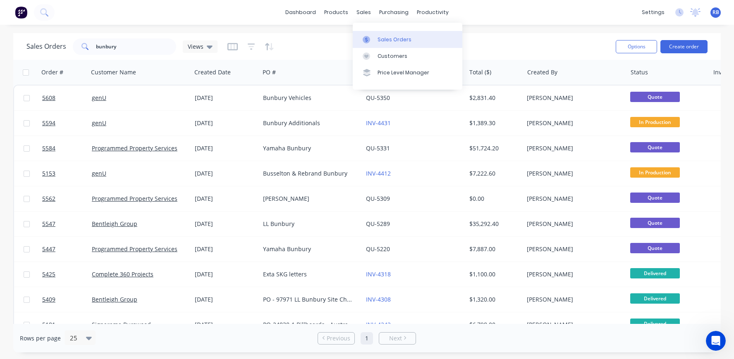
click at [389, 38] on div "Sales Orders" at bounding box center [395, 39] width 34 height 7
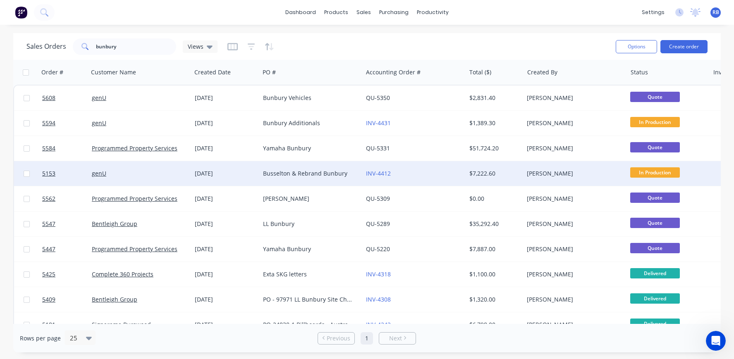
click at [134, 173] on div "genU" at bounding box center [138, 174] width 92 height 8
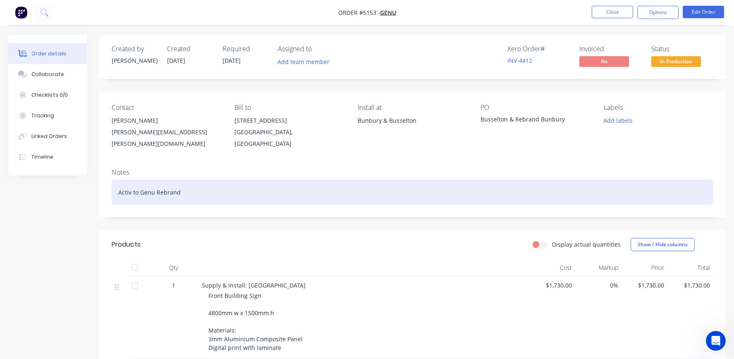
click at [195, 196] on div "Activ to Genu Rebrand" at bounding box center [413, 192] width 602 height 25
drag, startPoint x: 273, startPoint y: 192, endPoint x: 182, endPoint y: 194, distance: 90.6
click at [182, 194] on div "Activ to Genu Rebrand. Install booked 25/26 August" at bounding box center [413, 192] width 602 height 25
copy div "Install booked 25/26 August"
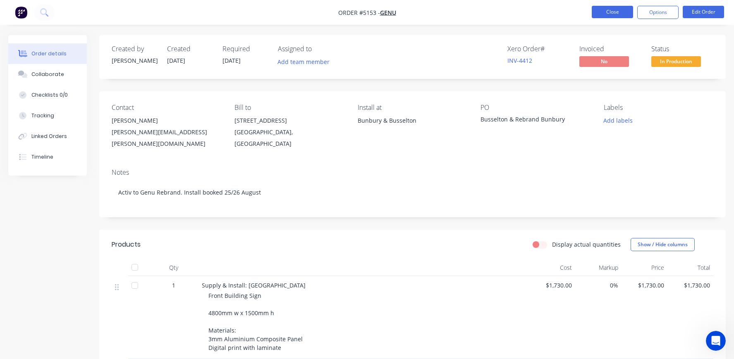
click at [615, 15] on button "Close" at bounding box center [612, 12] width 41 height 12
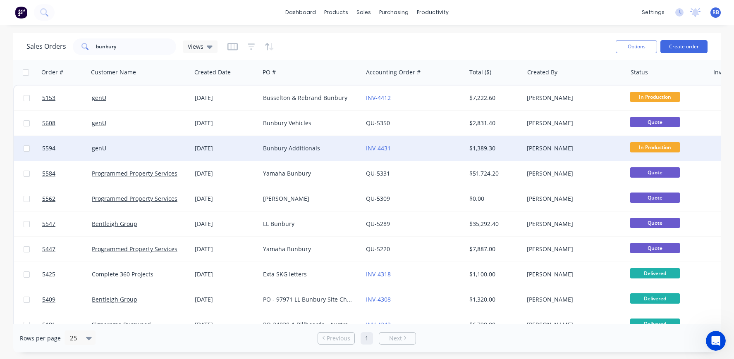
click at [127, 142] on div "genU" at bounding box center [140, 148] width 103 height 25
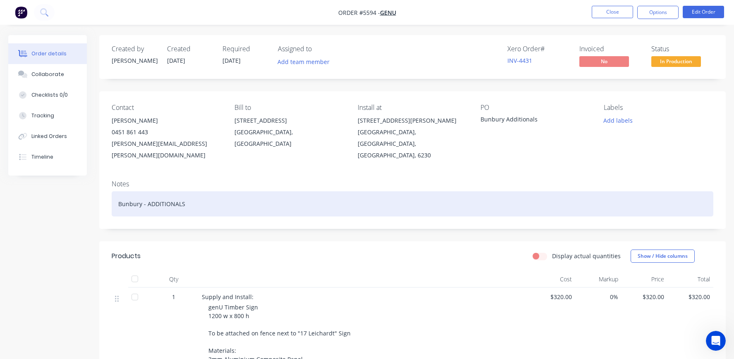
click at [199, 192] on div "Bunbury - ADDITIONALS" at bounding box center [413, 203] width 602 height 25
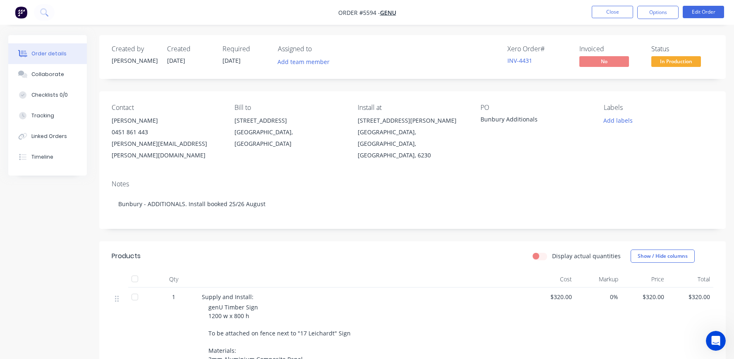
click at [253, 129] on div "Wembley, Western Australia, Australia, 6014" at bounding box center [289, 138] width 110 height 23
click at [608, 10] on button "Close" at bounding box center [612, 12] width 41 height 12
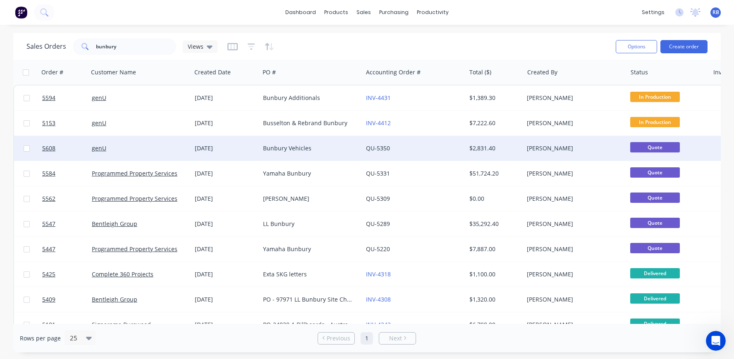
click at [129, 141] on div "genU" at bounding box center [140, 148] width 103 height 25
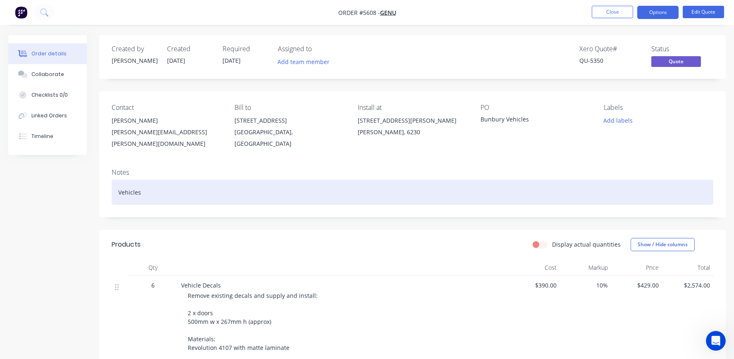
click at [170, 198] on div "Vehicles" at bounding box center [413, 192] width 602 height 25
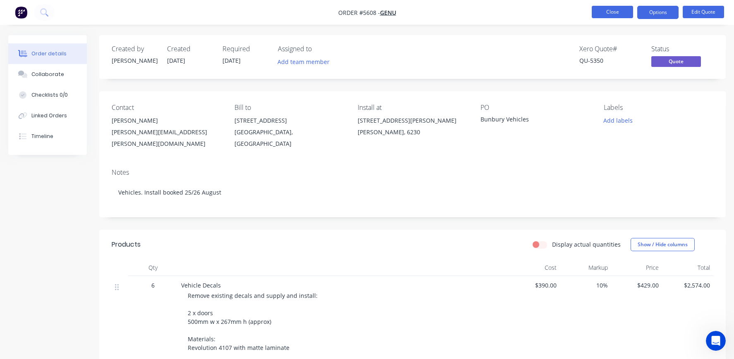
click at [612, 11] on button "Close" at bounding box center [612, 12] width 41 height 12
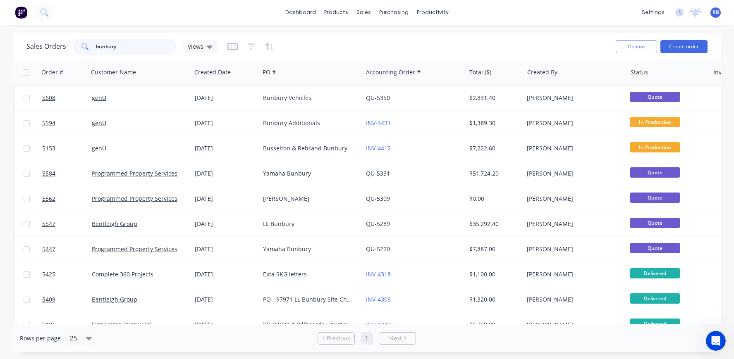
drag, startPoint x: 135, startPoint y: 50, endPoint x: 50, endPoint y: 45, distance: 85.7
click at [50, 45] on div "Sales Orders bunbury Views" at bounding box center [121, 46] width 191 height 17
type input "busselton"
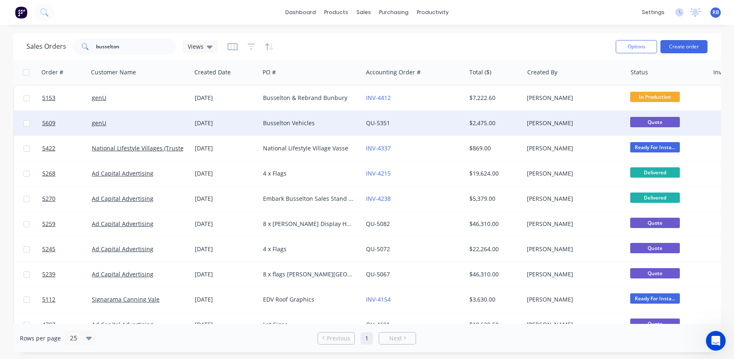
click at [130, 121] on div "genU" at bounding box center [138, 123] width 92 height 8
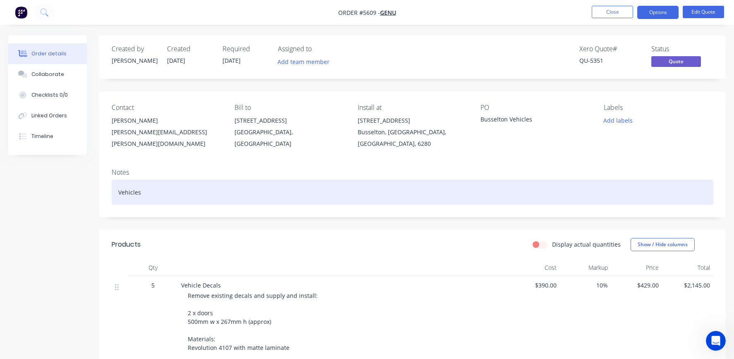
click at [167, 189] on div "Vehicles" at bounding box center [413, 192] width 602 height 25
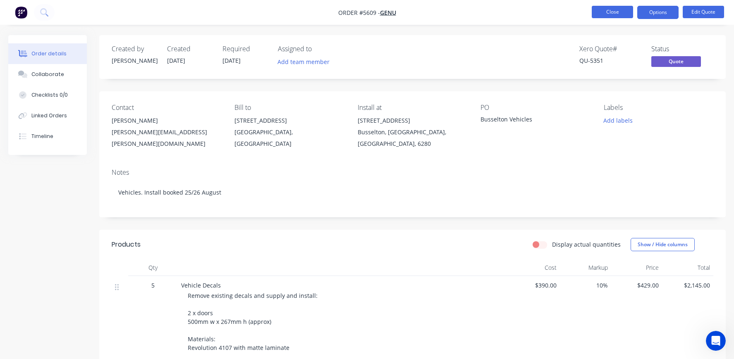
click at [613, 13] on button "Close" at bounding box center [612, 12] width 41 height 12
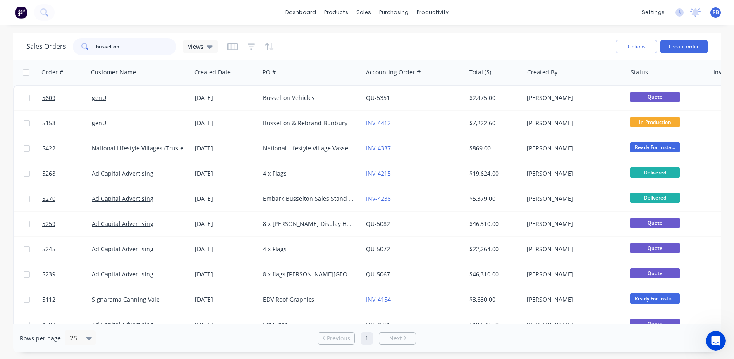
drag, startPoint x: 139, startPoint y: 47, endPoint x: 33, endPoint y: 38, distance: 106.7
click at [33, 38] on div "Sales Orders busselton Views" at bounding box center [317, 46] width 583 height 20
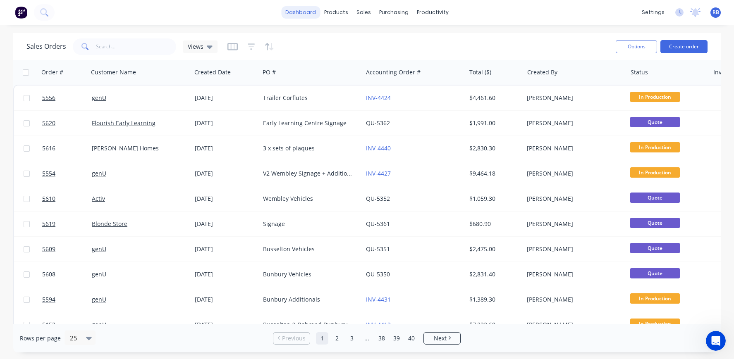
click at [298, 13] on link "dashboard" at bounding box center [300, 12] width 39 height 12
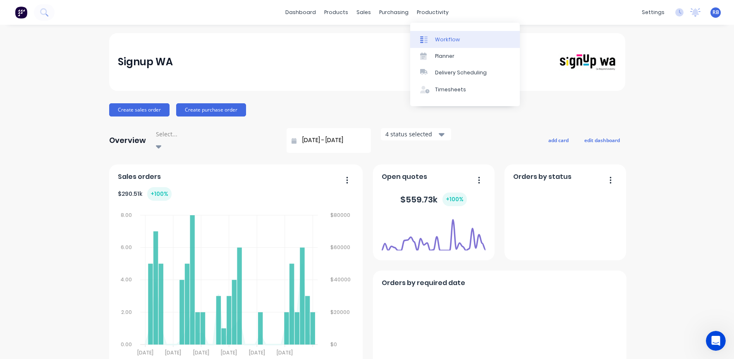
click at [457, 34] on link "Workflow" at bounding box center [465, 39] width 110 height 17
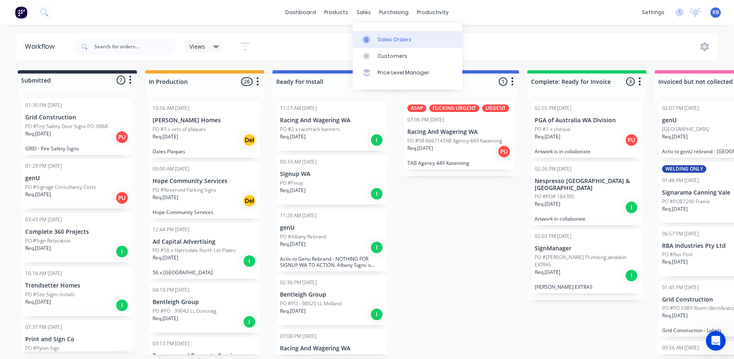
click at [393, 39] on div "Sales Orders" at bounding box center [395, 39] width 34 height 7
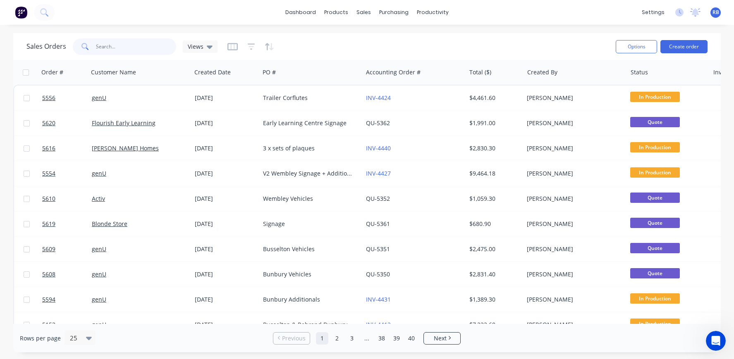
click at [111, 47] on input "text" at bounding box center [136, 46] width 81 height 17
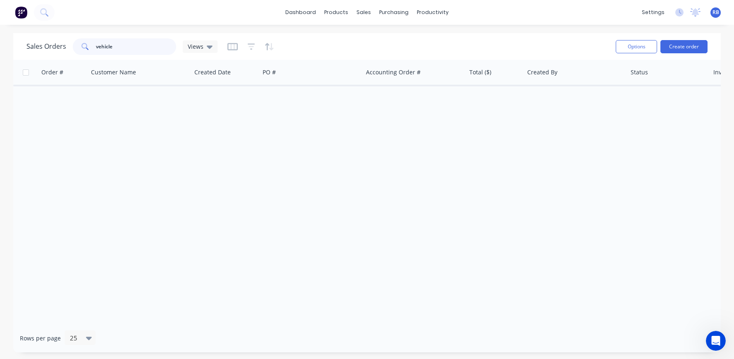
type input "vehicle"
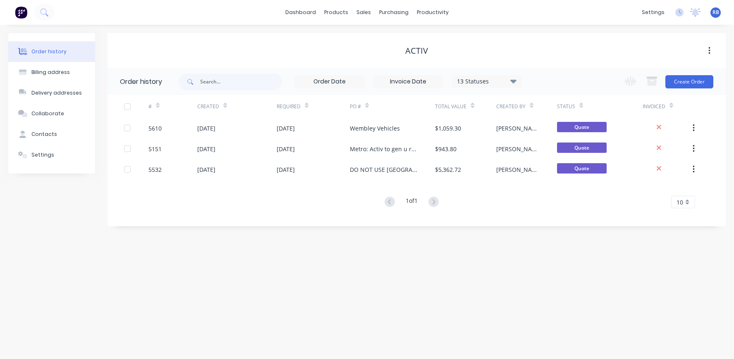
click at [717, 13] on span "RB" at bounding box center [716, 12] width 7 height 7
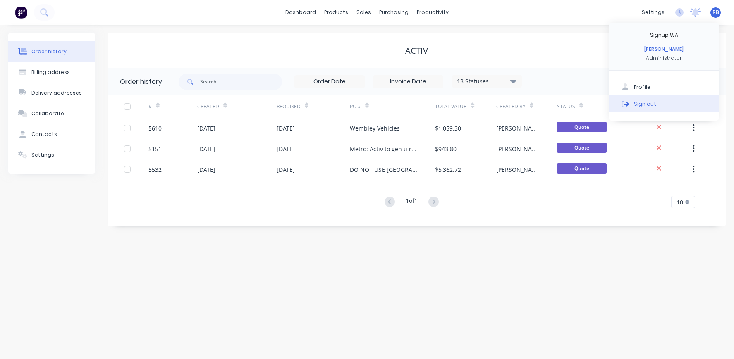
click at [648, 105] on div "Sign out" at bounding box center [645, 103] width 22 height 7
